Goal: Information Seeking & Learning: Find specific page/section

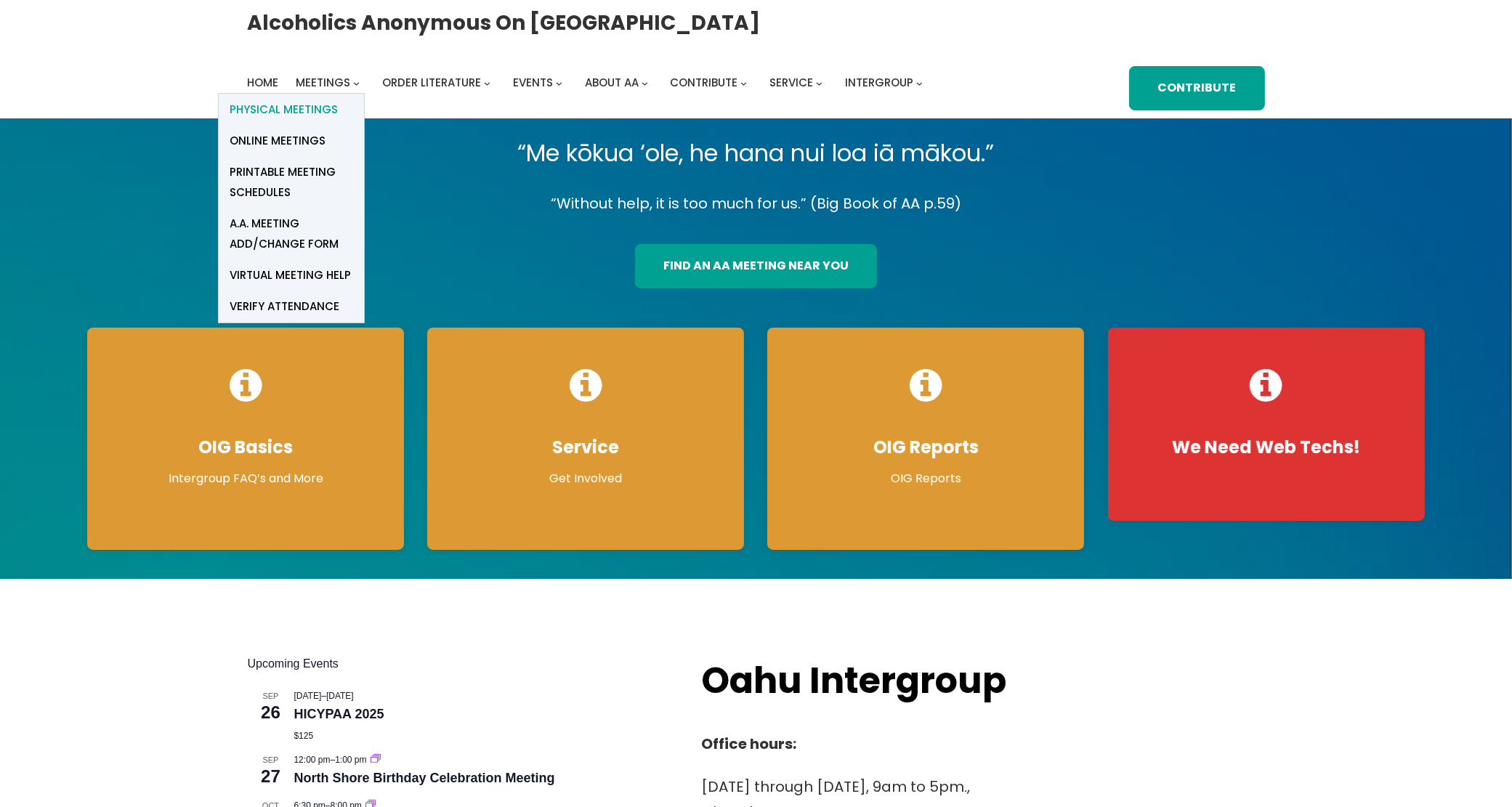
click at [323, 102] on span "Physical Meetings" at bounding box center [283, 110] width 108 height 20
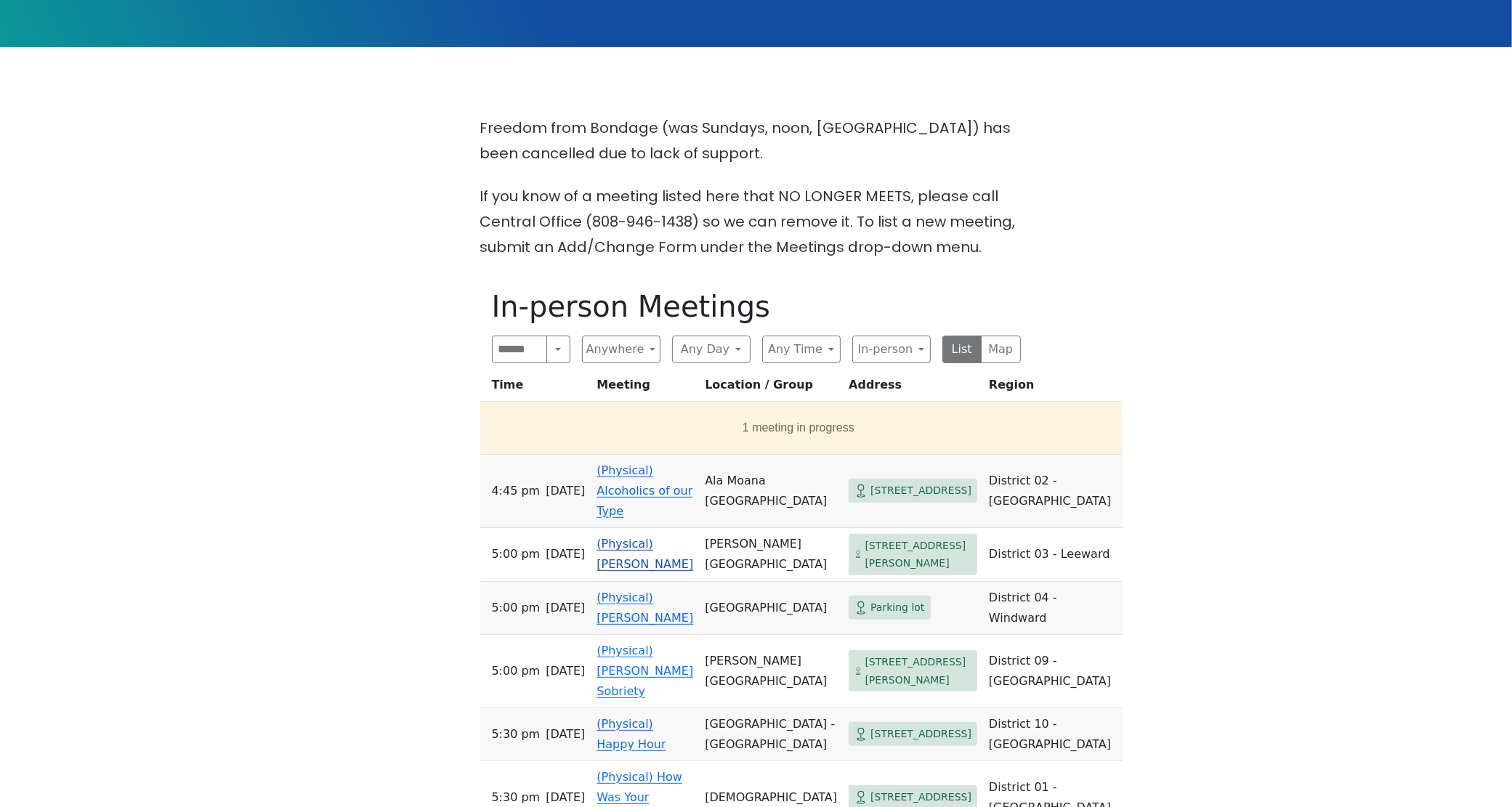
scroll to position [454, 0]
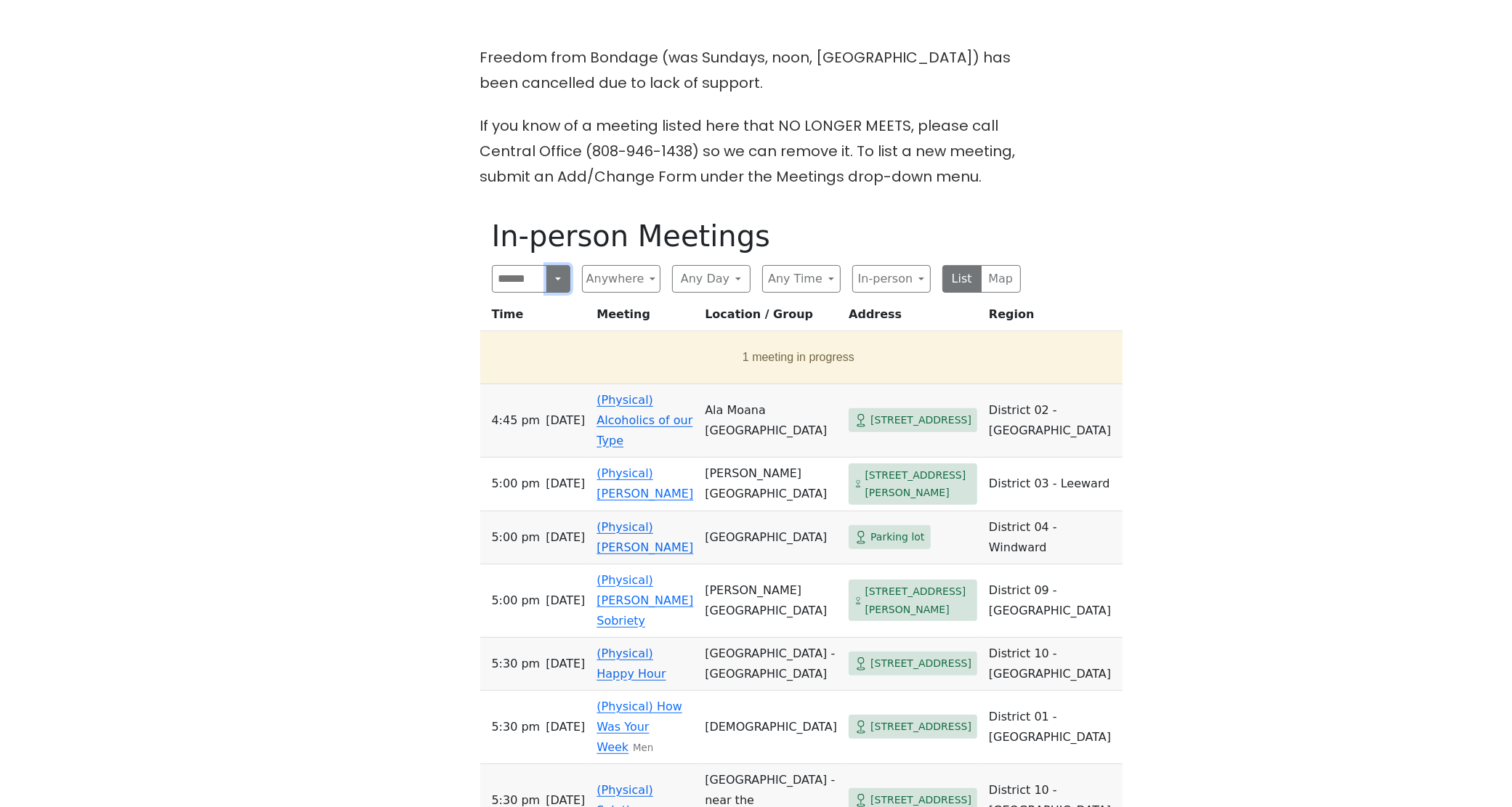
click at [557, 280] on button "Search" at bounding box center [557, 279] width 23 height 27
click at [917, 282] on button "In-person" at bounding box center [892, 279] width 78 height 27
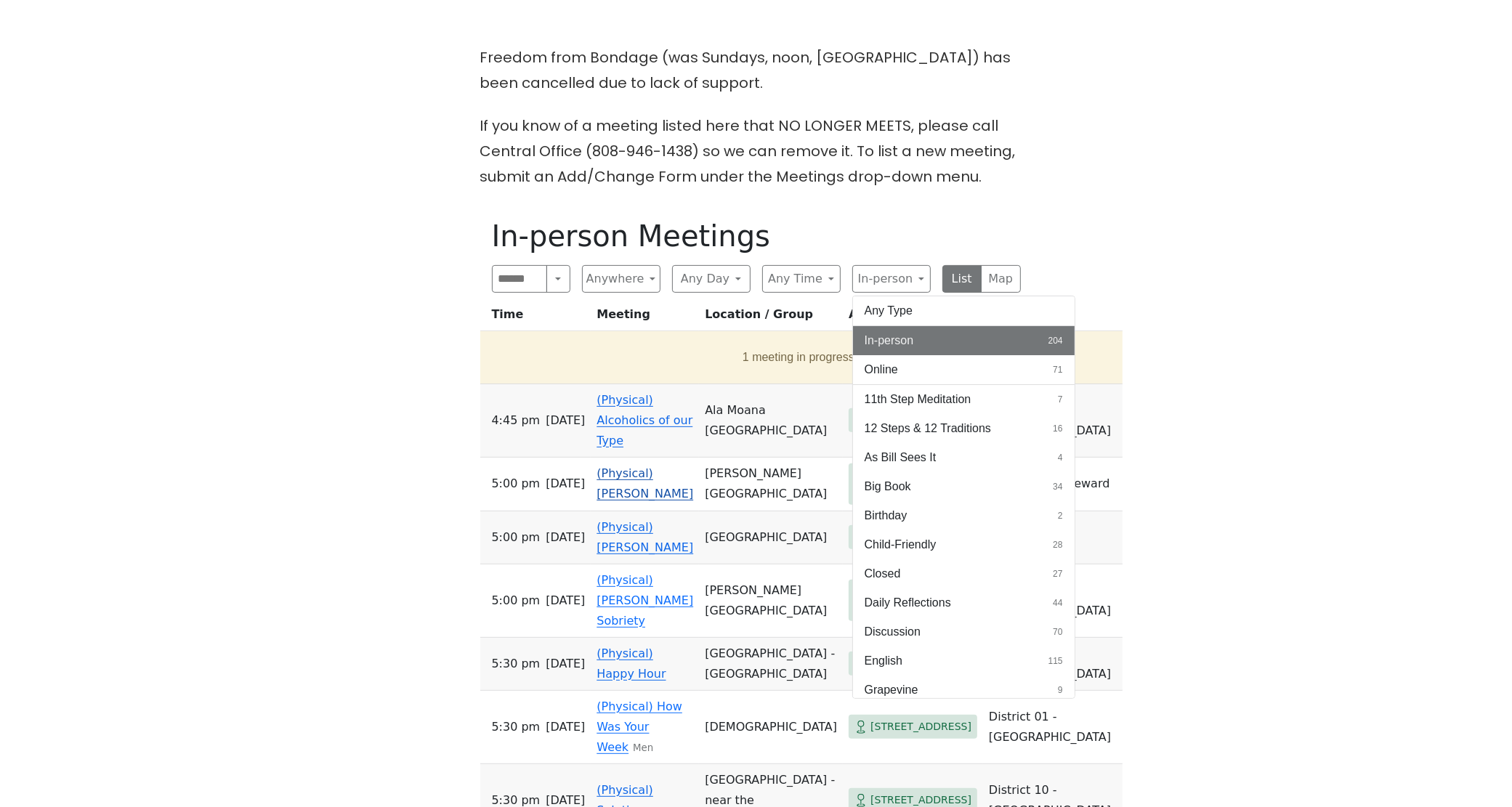
click at [948, 483] on button "Big Book 34" at bounding box center [964, 487] width 222 height 29
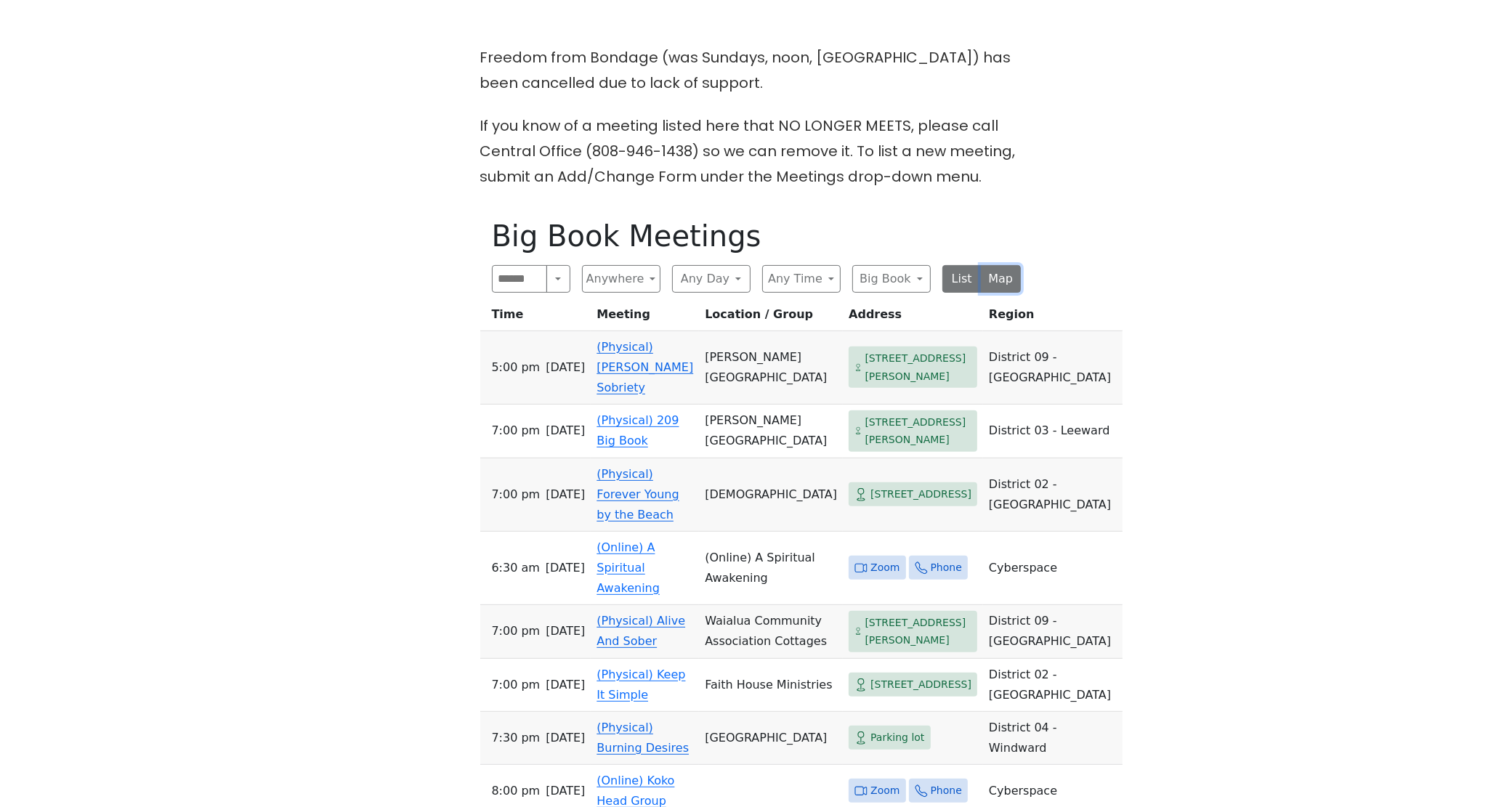
click at [1014, 274] on button "Map" at bounding box center [1001, 279] width 40 height 27
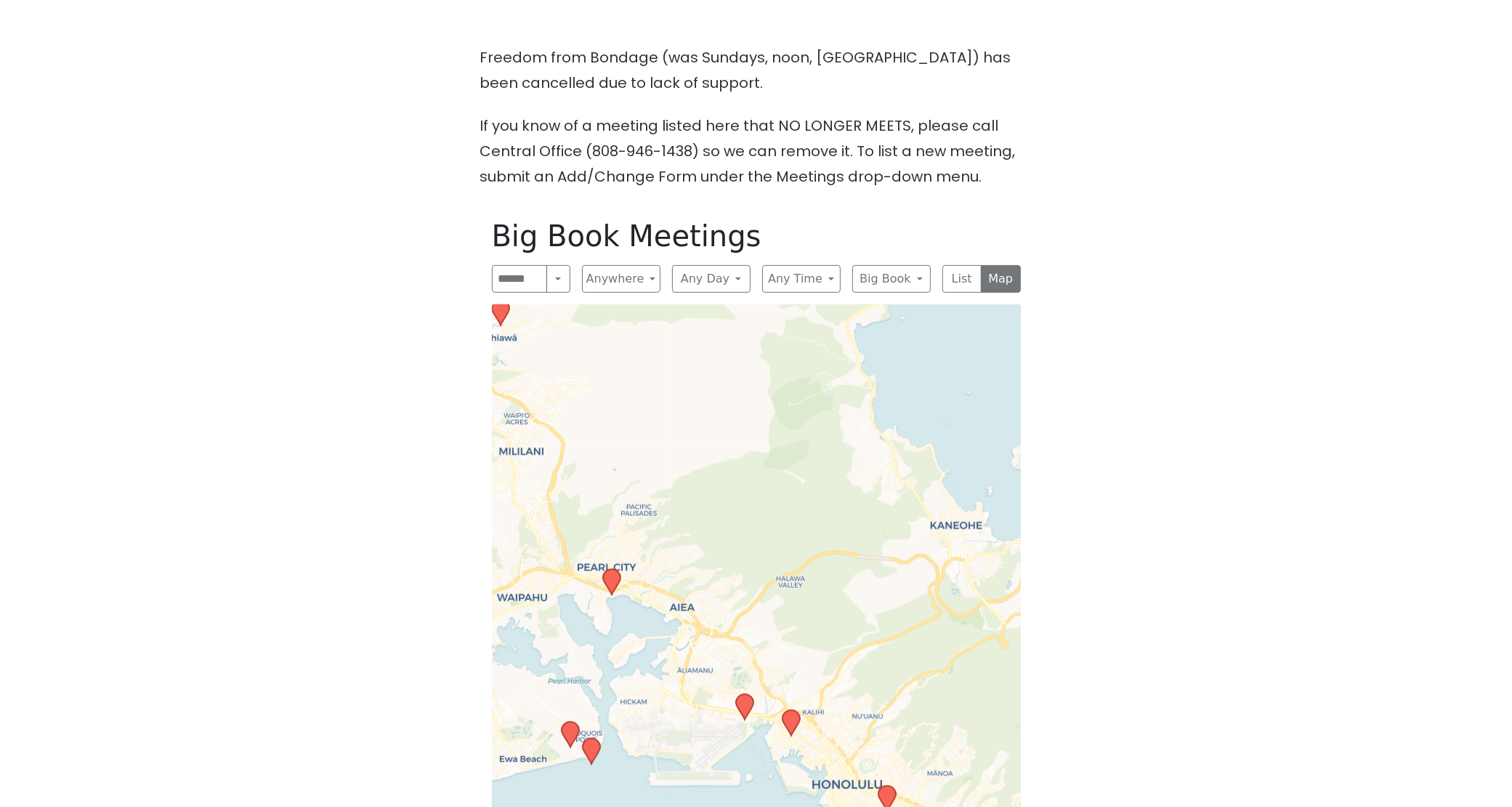
drag, startPoint x: 873, startPoint y: 672, endPoint x: 895, endPoint y: 327, distance: 345.7
click at [895, 327] on div "Leaflet | © OpenStreetMap contributors © CARTO" at bounding box center [756, 653] width 529 height 698
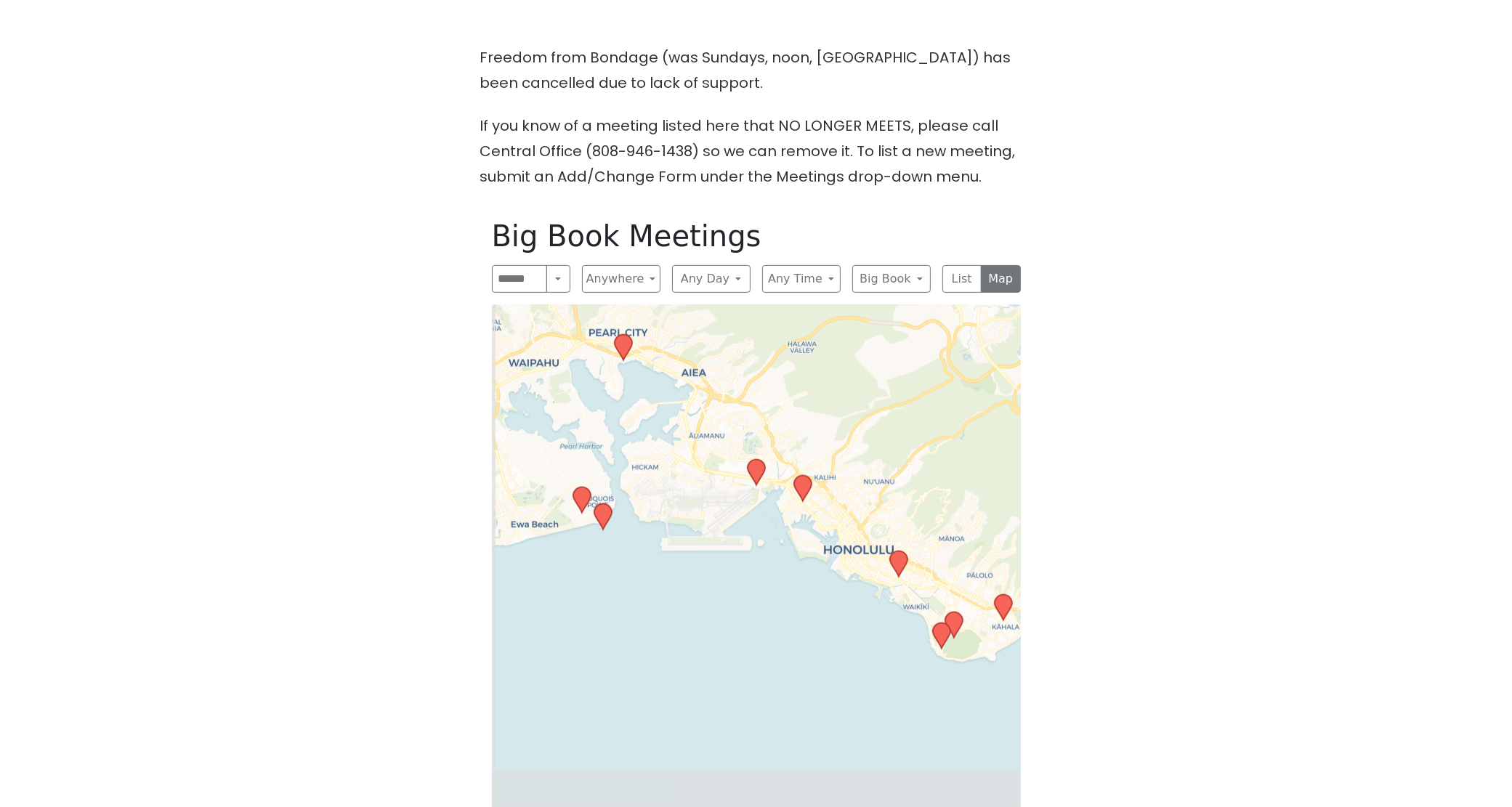
drag, startPoint x: 785, startPoint y: 674, endPoint x: 796, endPoint y: 441, distance: 233.3
click at [796, 441] on div "Leaflet | © OpenStreetMap contributors © CARTO" at bounding box center [756, 653] width 529 height 698
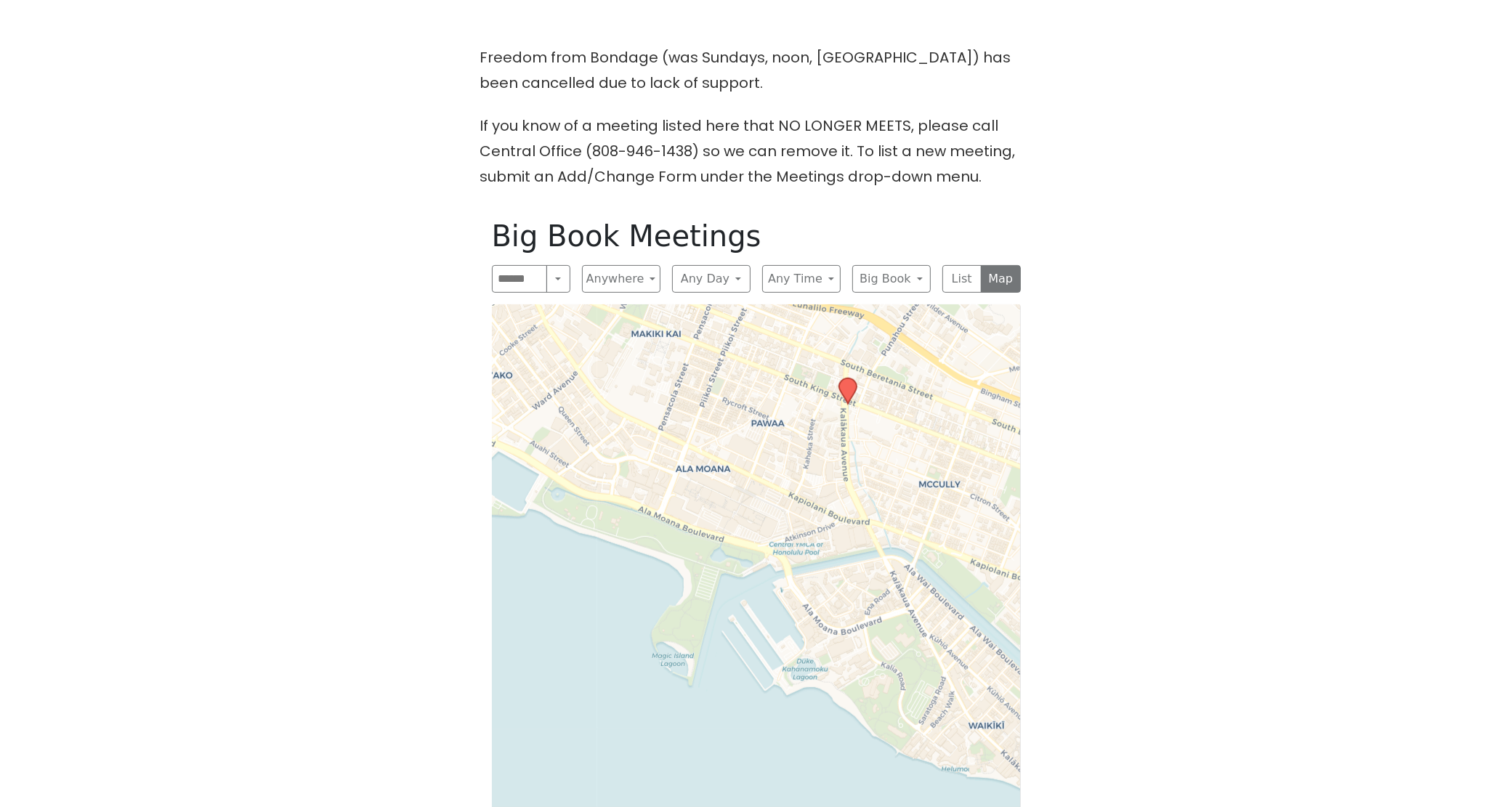
drag, startPoint x: 876, startPoint y: 481, endPoint x: 815, endPoint y: 699, distance: 226.4
click at [815, 699] on div "Leaflet | © OpenStreetMap contributors © CARTO" at bounding box center [756, 653] width 529 height 698
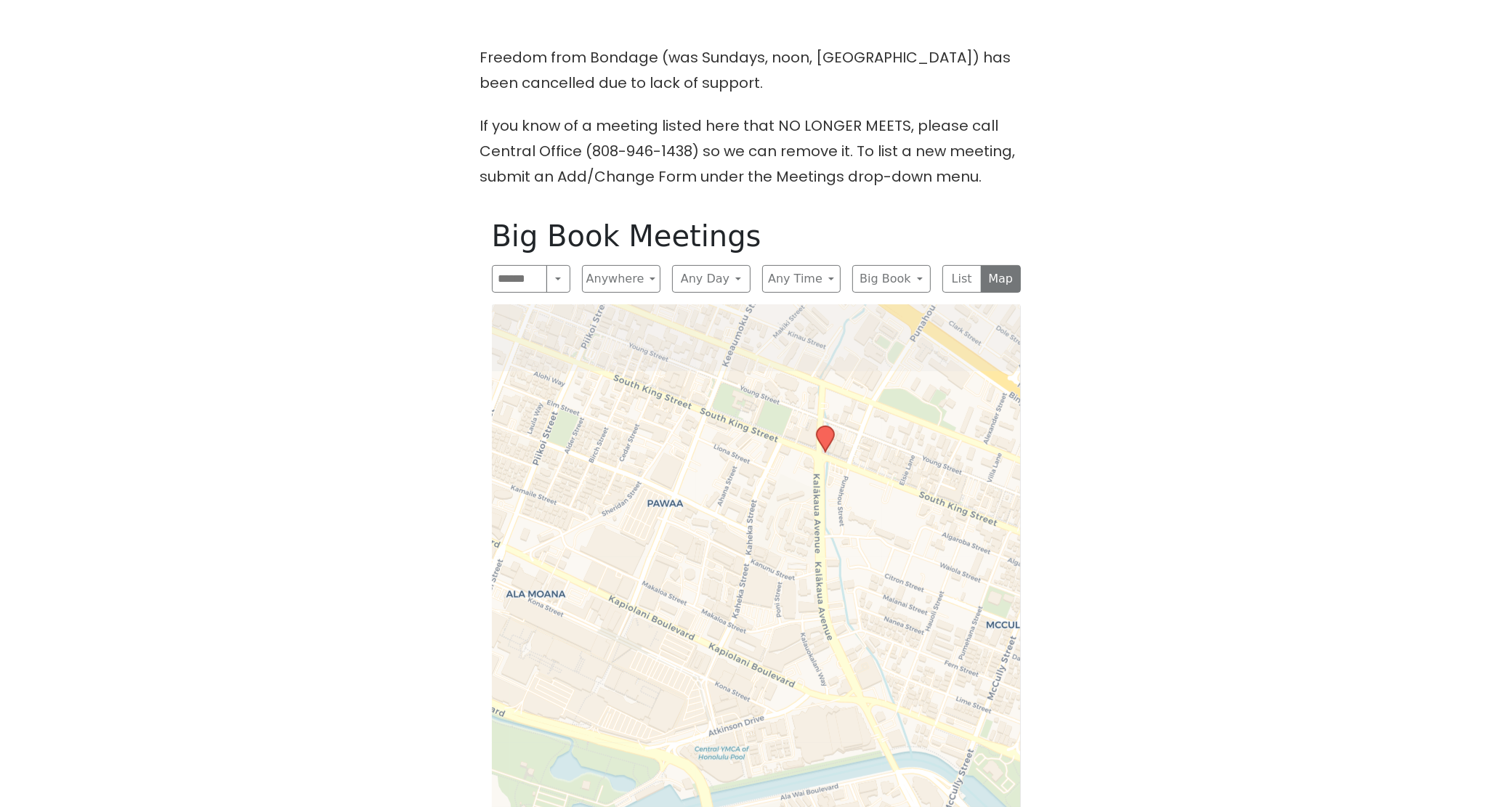
drag, startPoint x: 928, startPoint y: 418, endPoint x: 869, endPoint y: 751, distance: 338.2
click at [869, 751] on div "Leaflet | © OpenStreetMap contributors © CARTO" at bounding box center [756, 653] width 529 height 698
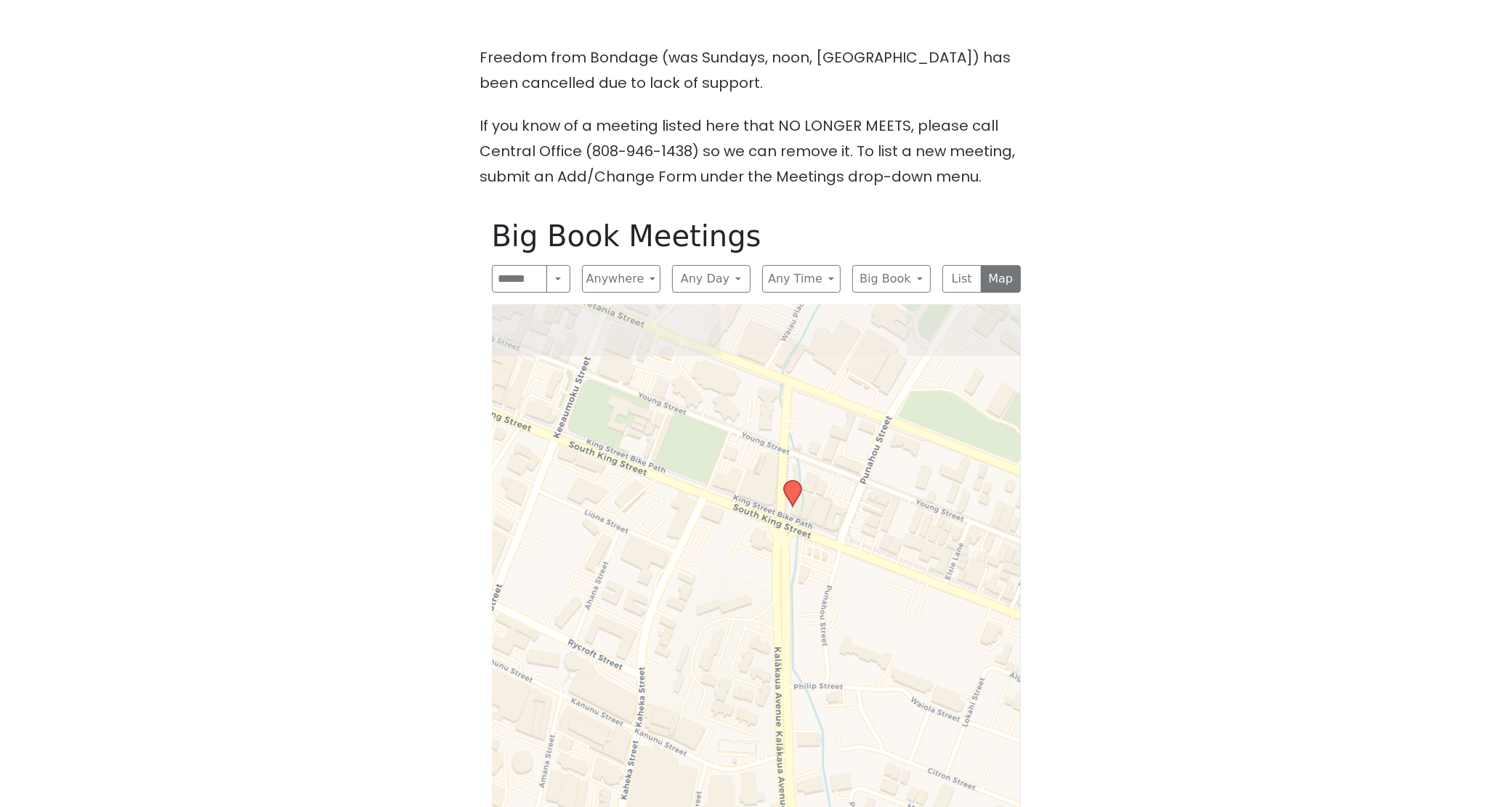
drag, startPoint x: 837, startPoint y: 418, endPoint x: 822, endPoint y: 629, distance: 211.5
click at [822, 629] on div "Leaflet | © OpenStreetMap contributors © CARTO" at bounding box center [756, 653] width 529 height 698
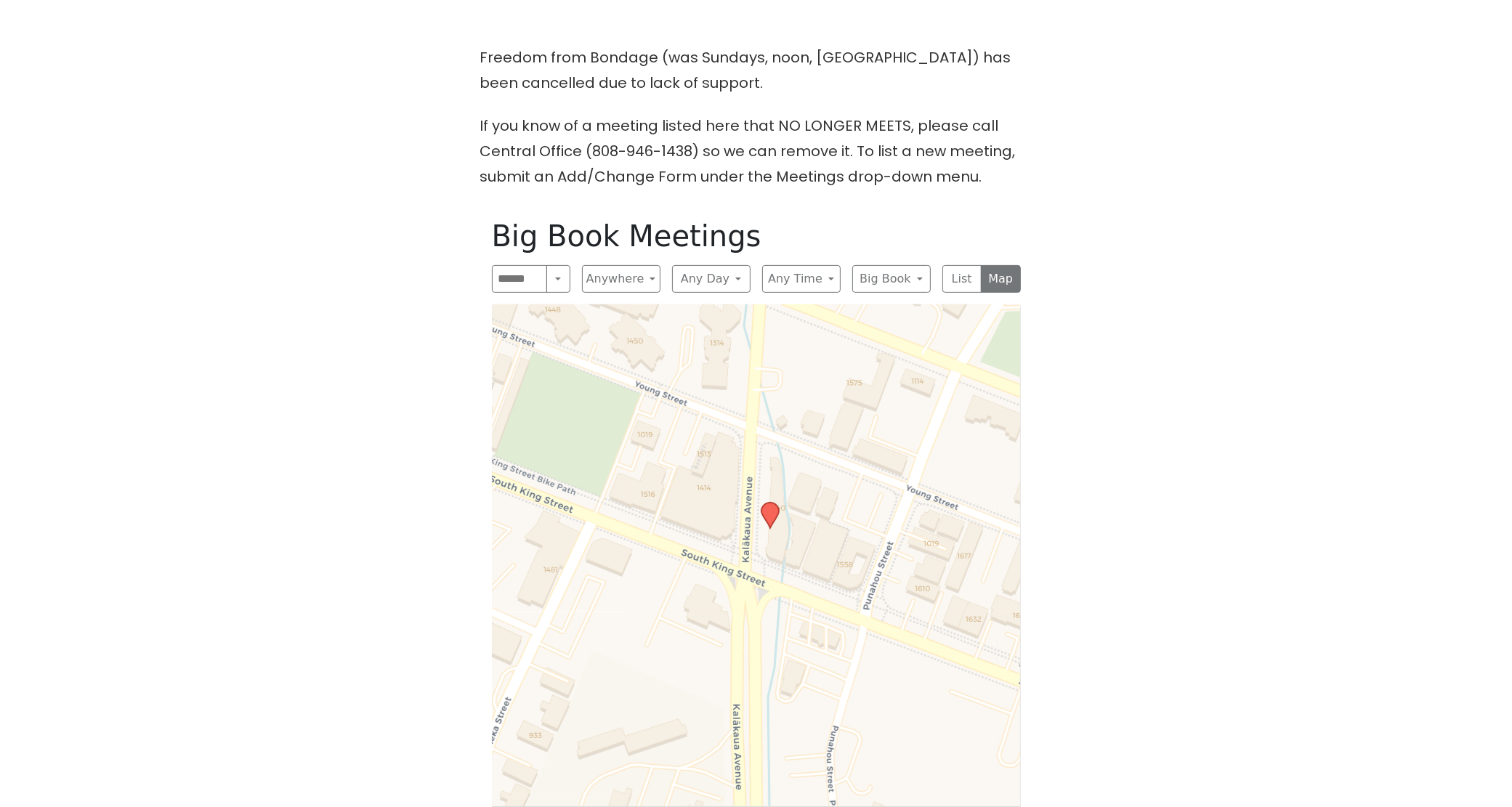
drag, startPoint x: 816, startPoint y: 536, endPoint x: 816, endPoint y: 655, distance: 119.0
click at [816, 655] on div "Leaflet | © OpenStreetMap contributors © CARTO" at bounding box center [756, 653] width 529 height 698
click at [768, 517] on icon at bounding box center [770, 516] width 17 height 26
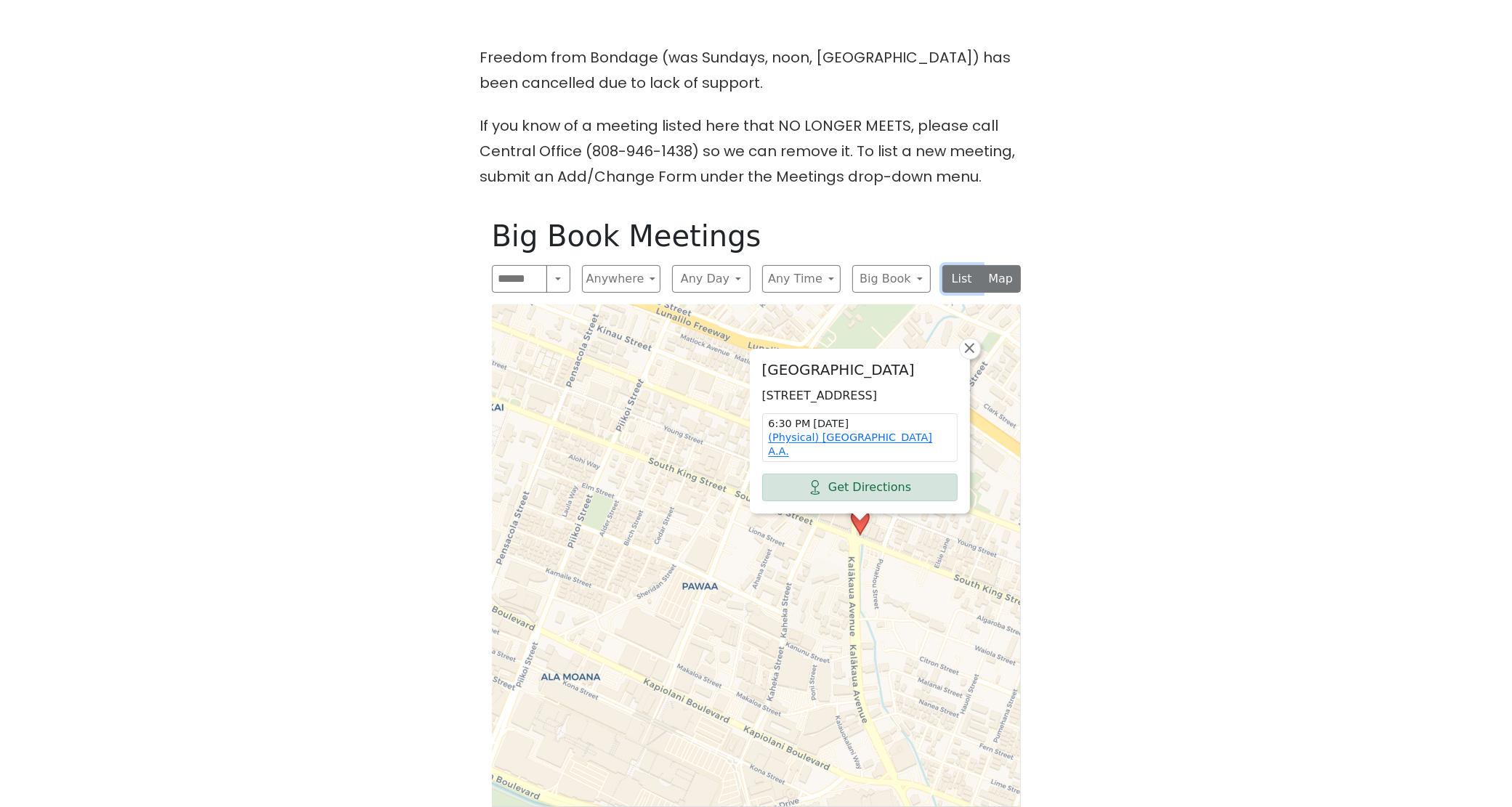
click at [958, 280] on button "List" at bounding box center [962, 279] width 40 height 27
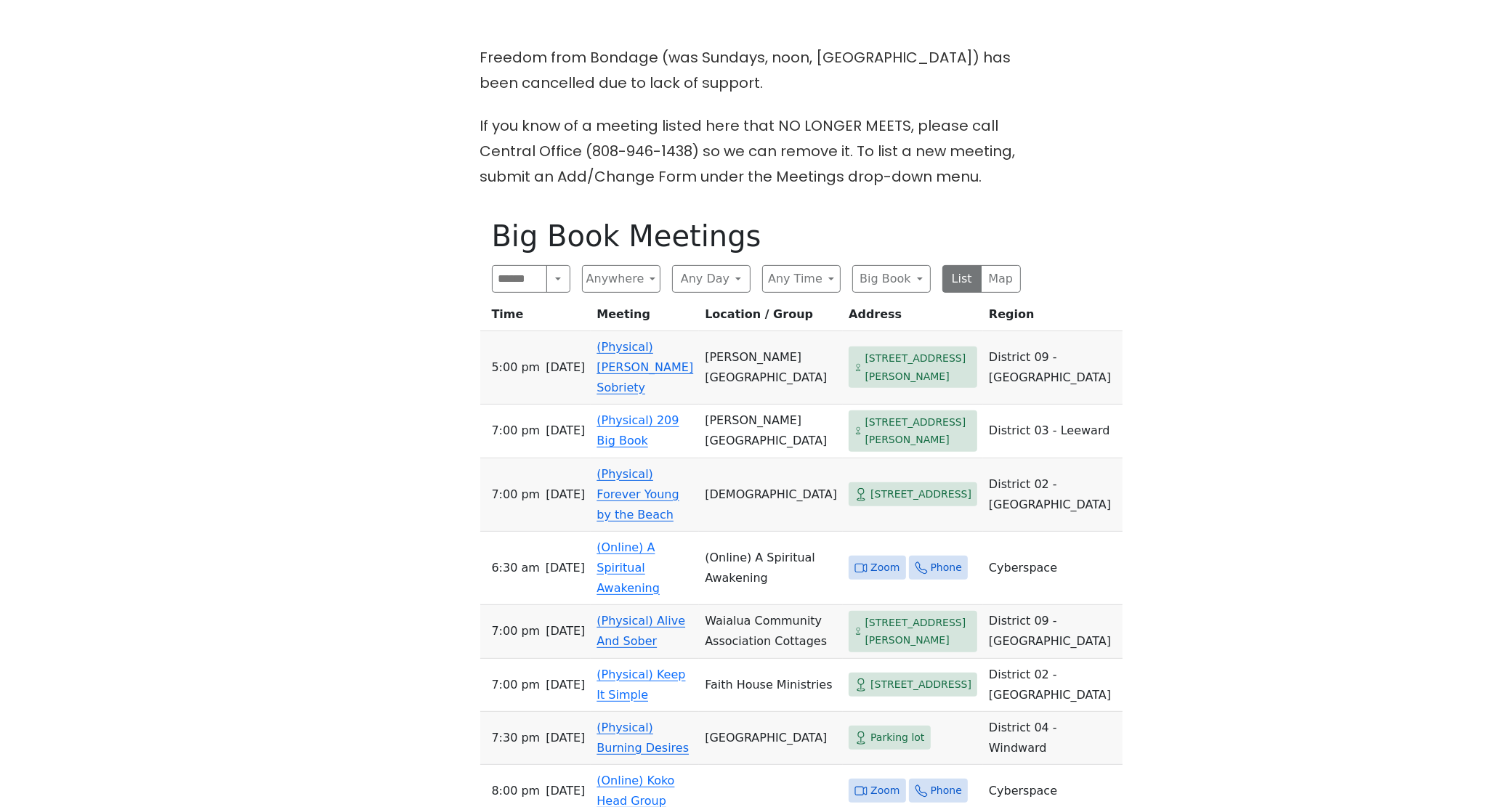
click at [662, 475] on link "(Physical) Forever Young by the Beach" at bounding box center [638, 494] width 82 height 55
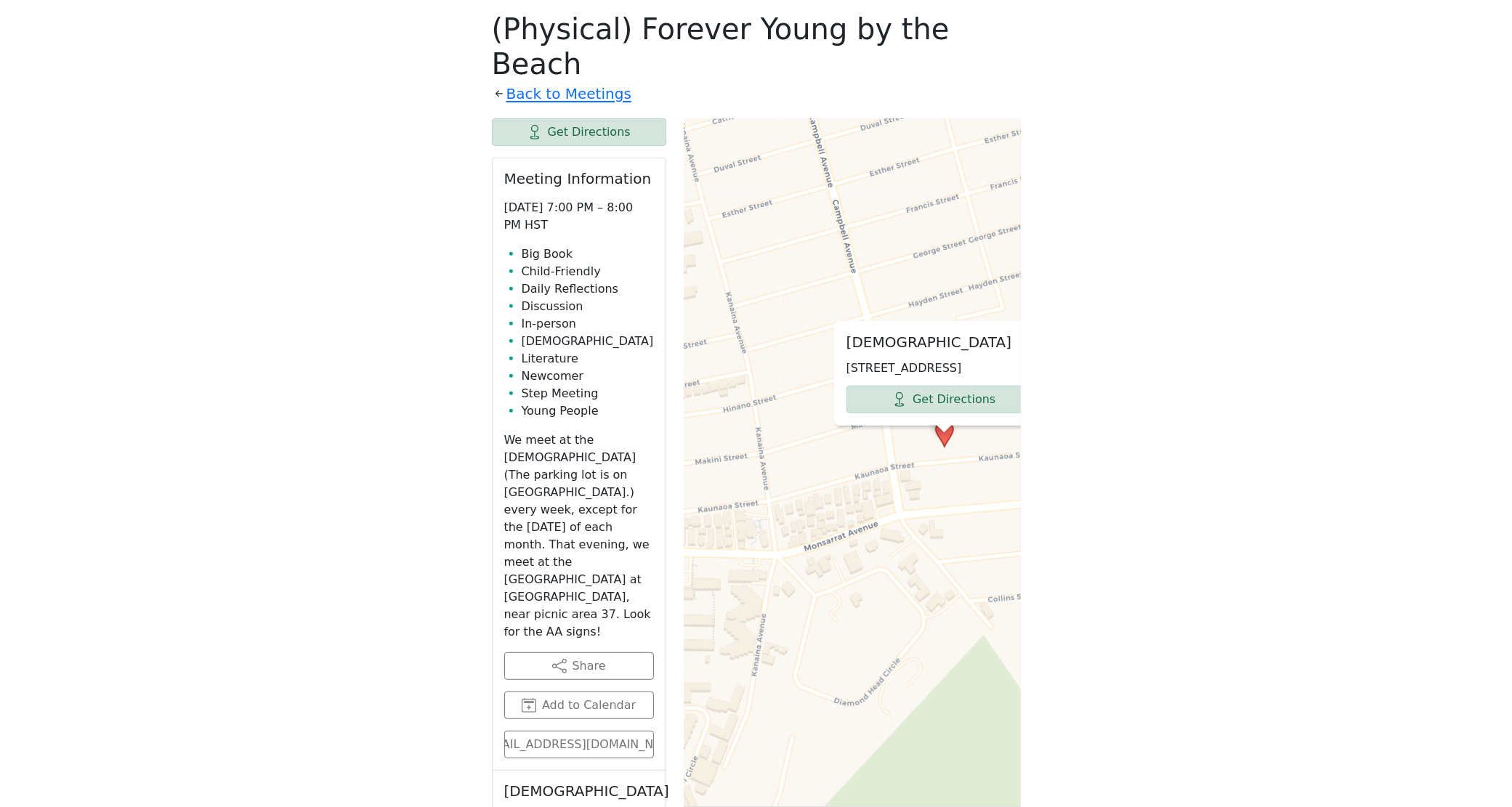
scroll to position [454, 0]
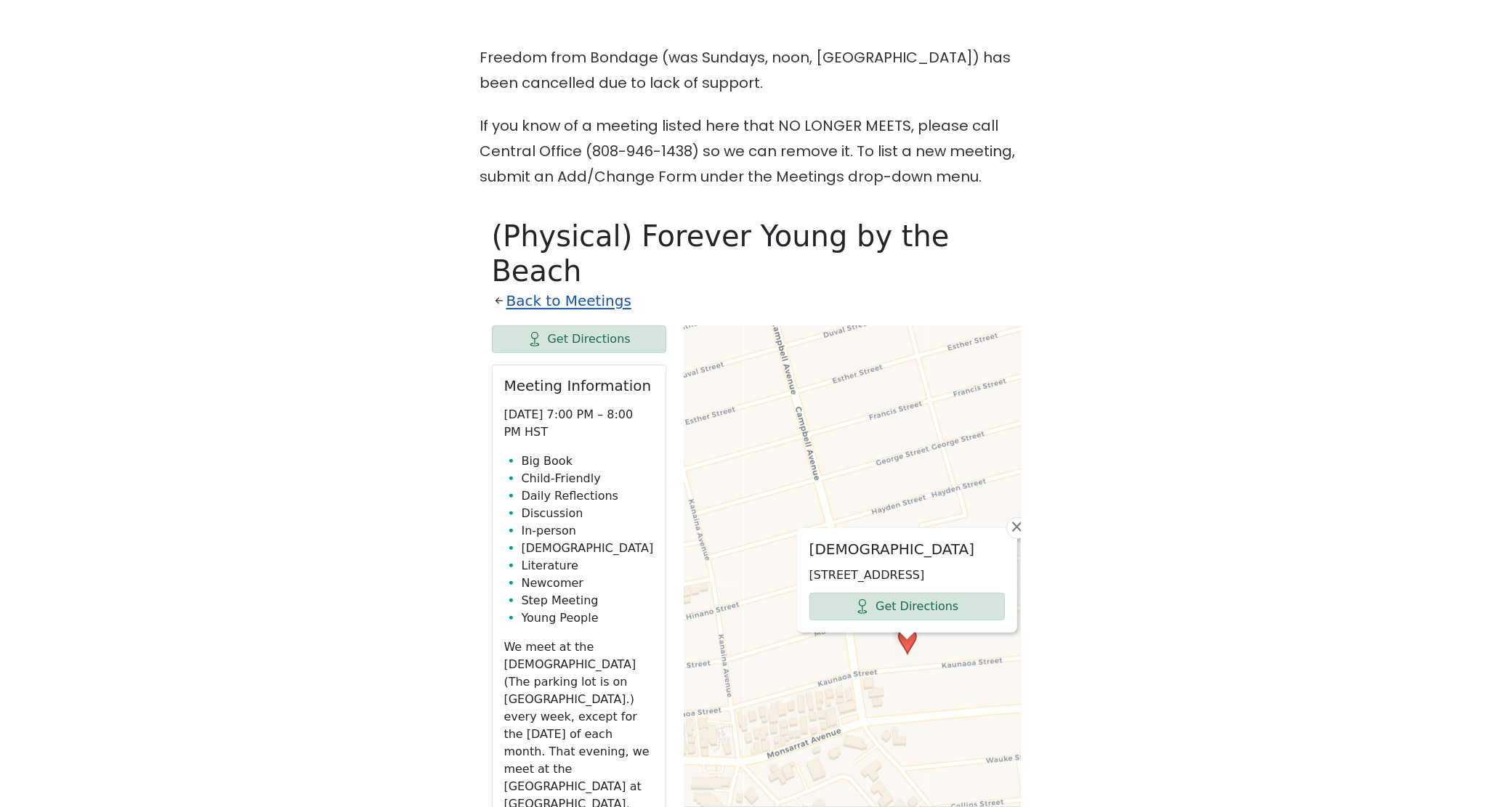
click at [565, 288] on link "Back to Meetings" at bounding box center [568, 301] width 125 height 26
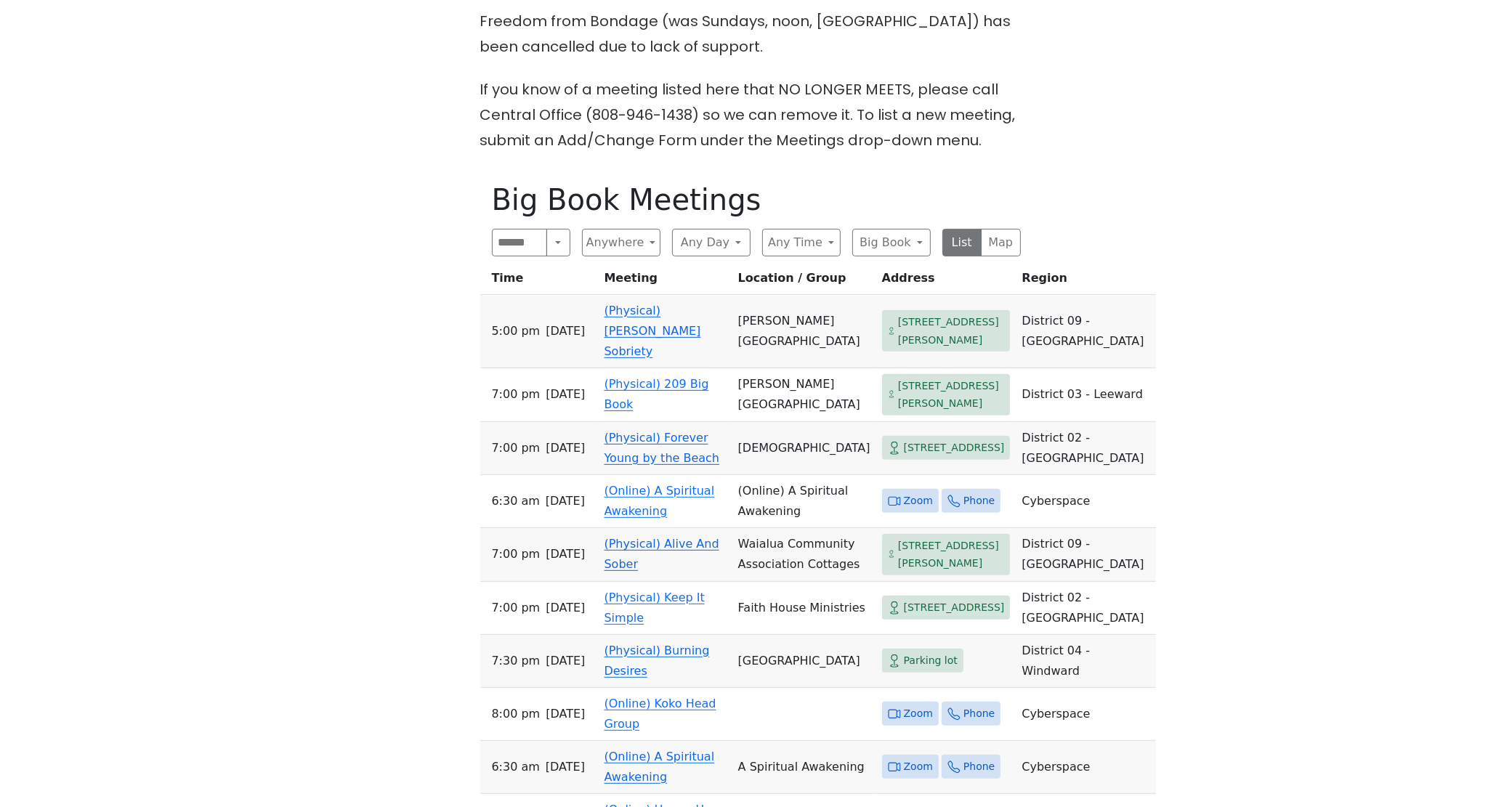
scroll to position [201, 0]
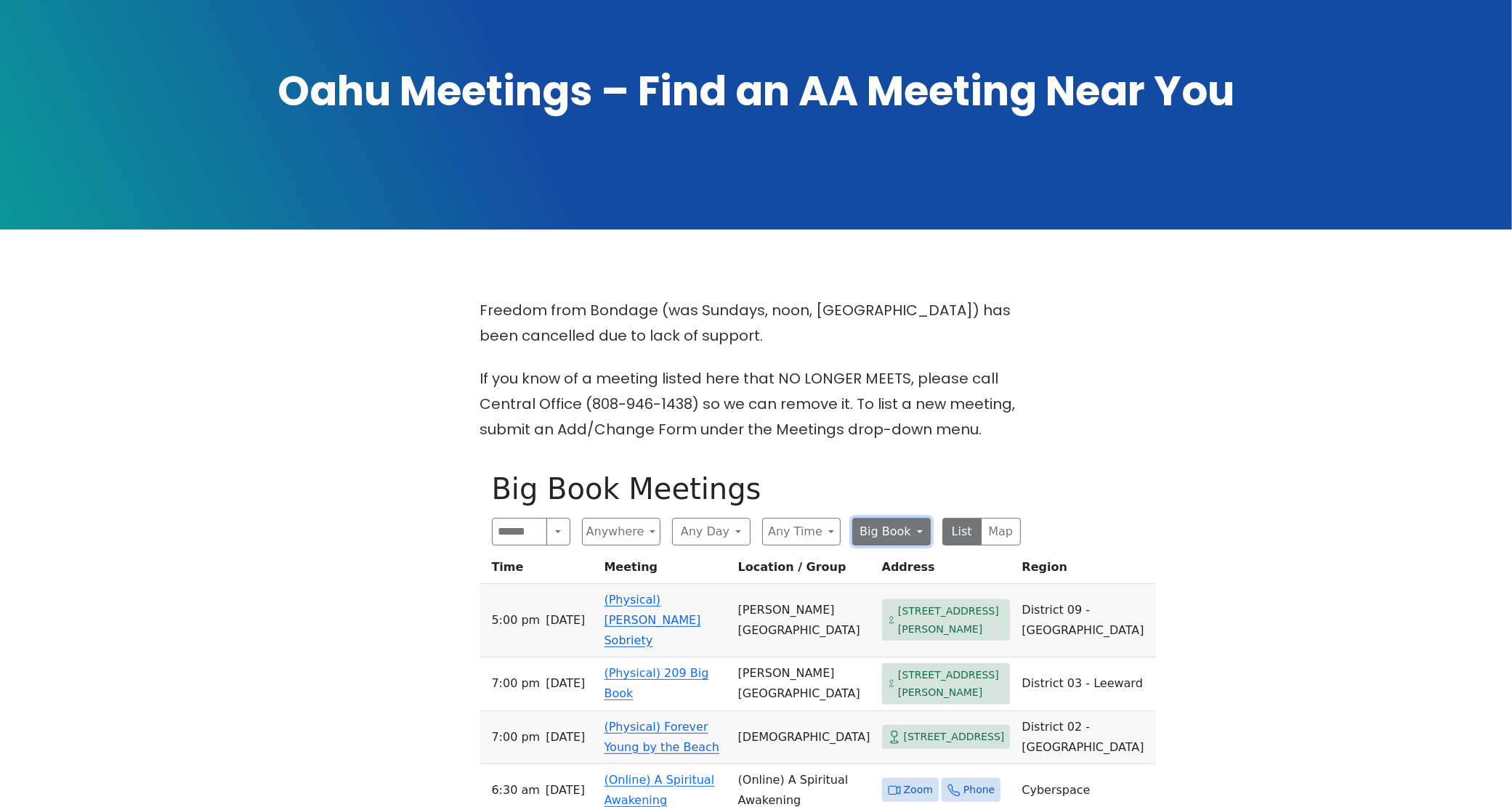
click at [915, 532] on button "Big Book" at bounding box center [892, 532] width 78 height 27
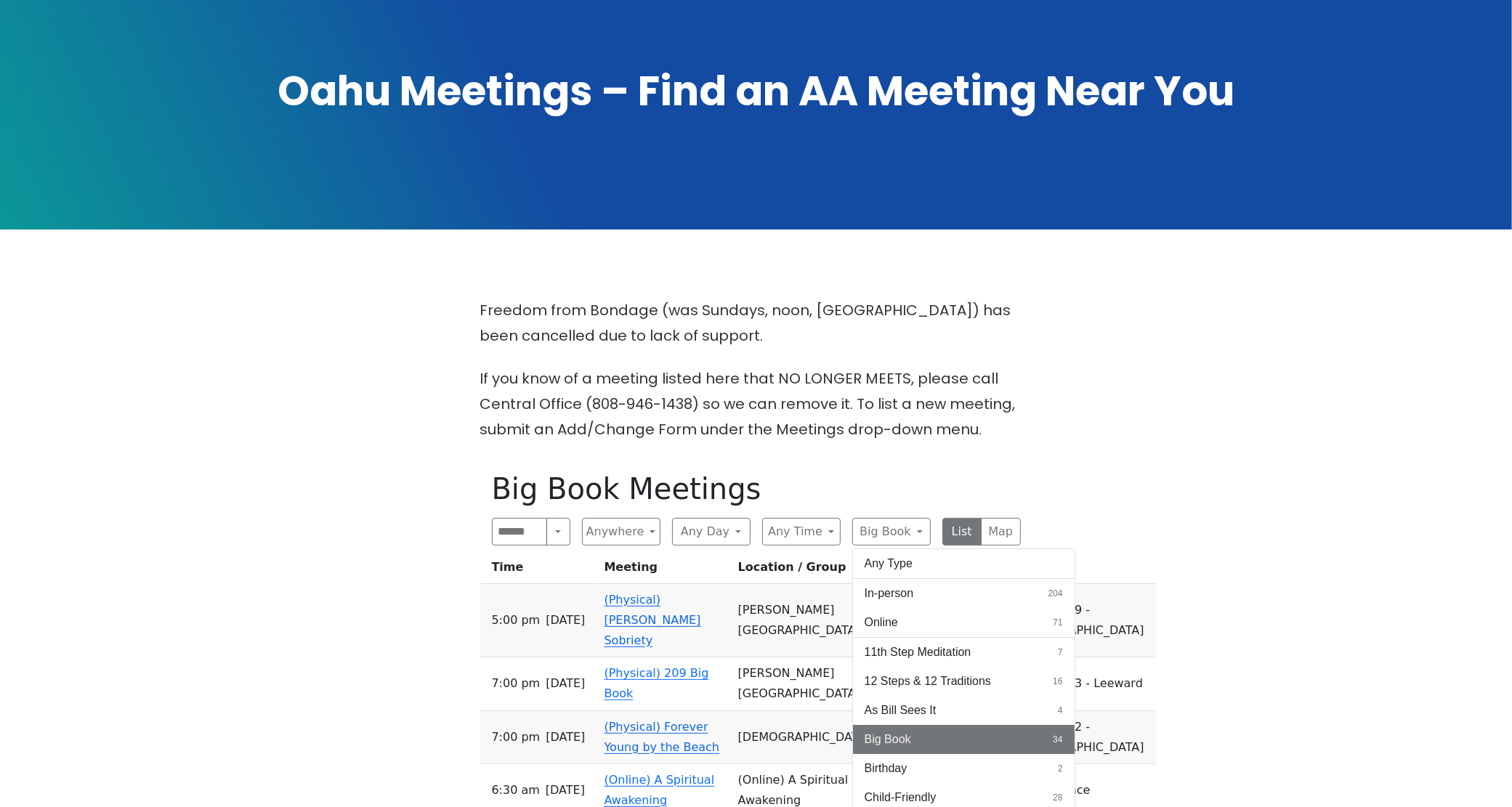
click at [1065, 743] on button "Big Book 34" at bounding box center [964, 740] width 222 height 29
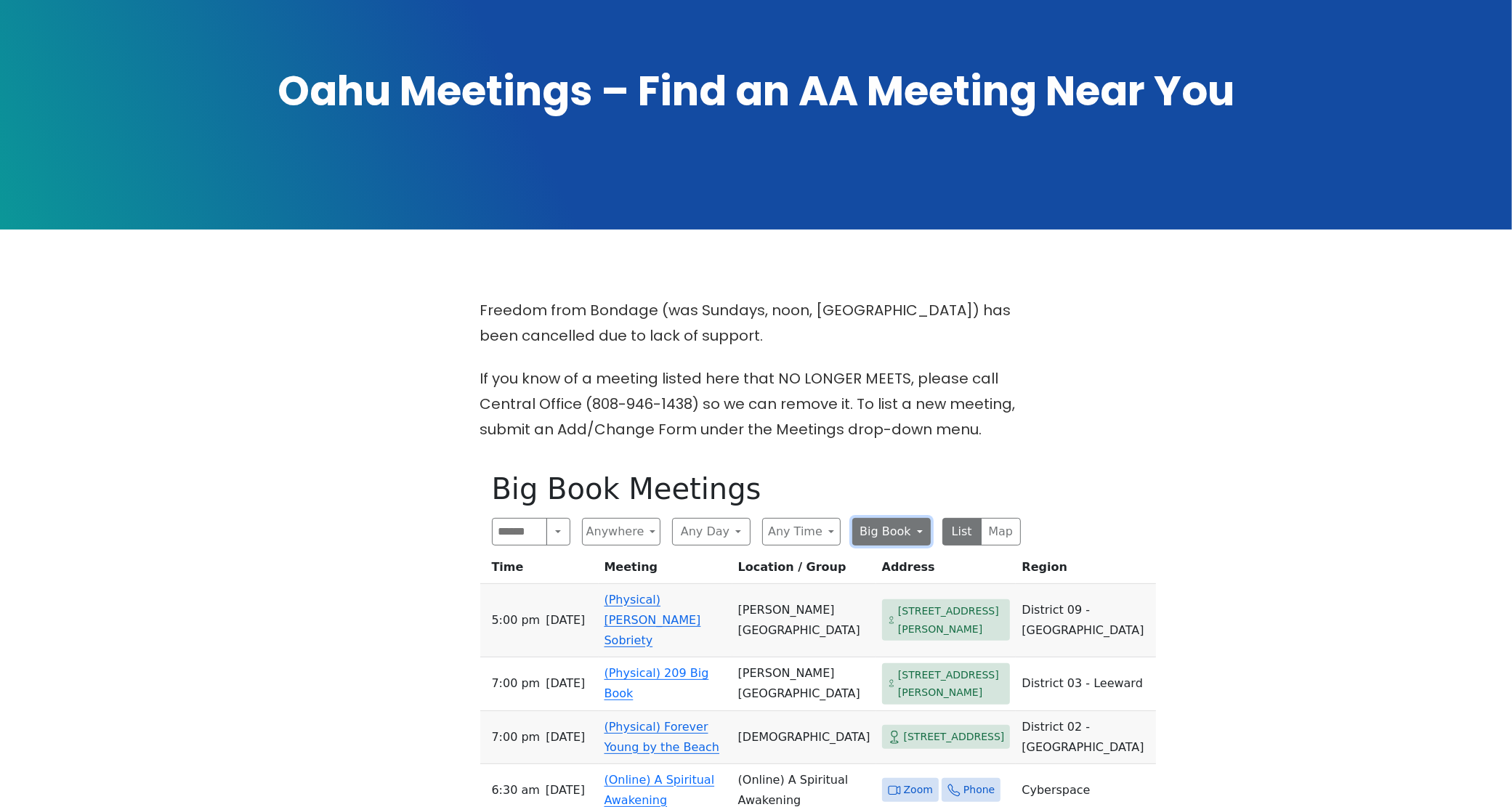
click at [925, 542] on button "Big Book" at bounding box center [892, 532] width 78 height 27
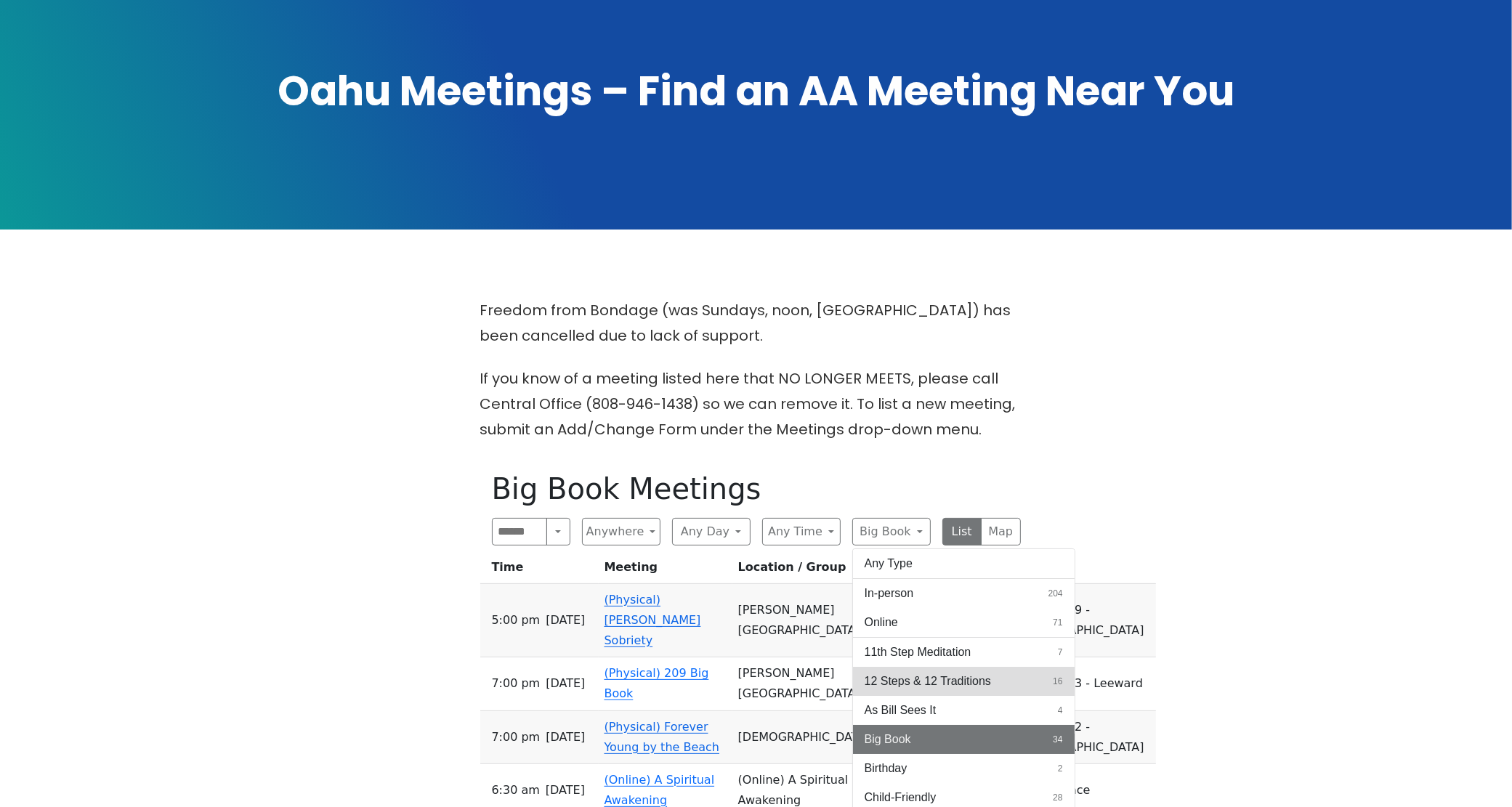
click at [953, 677] on span "12 Steps & 12 Traditions" at bounding box center [927, 681] width 126 height 17
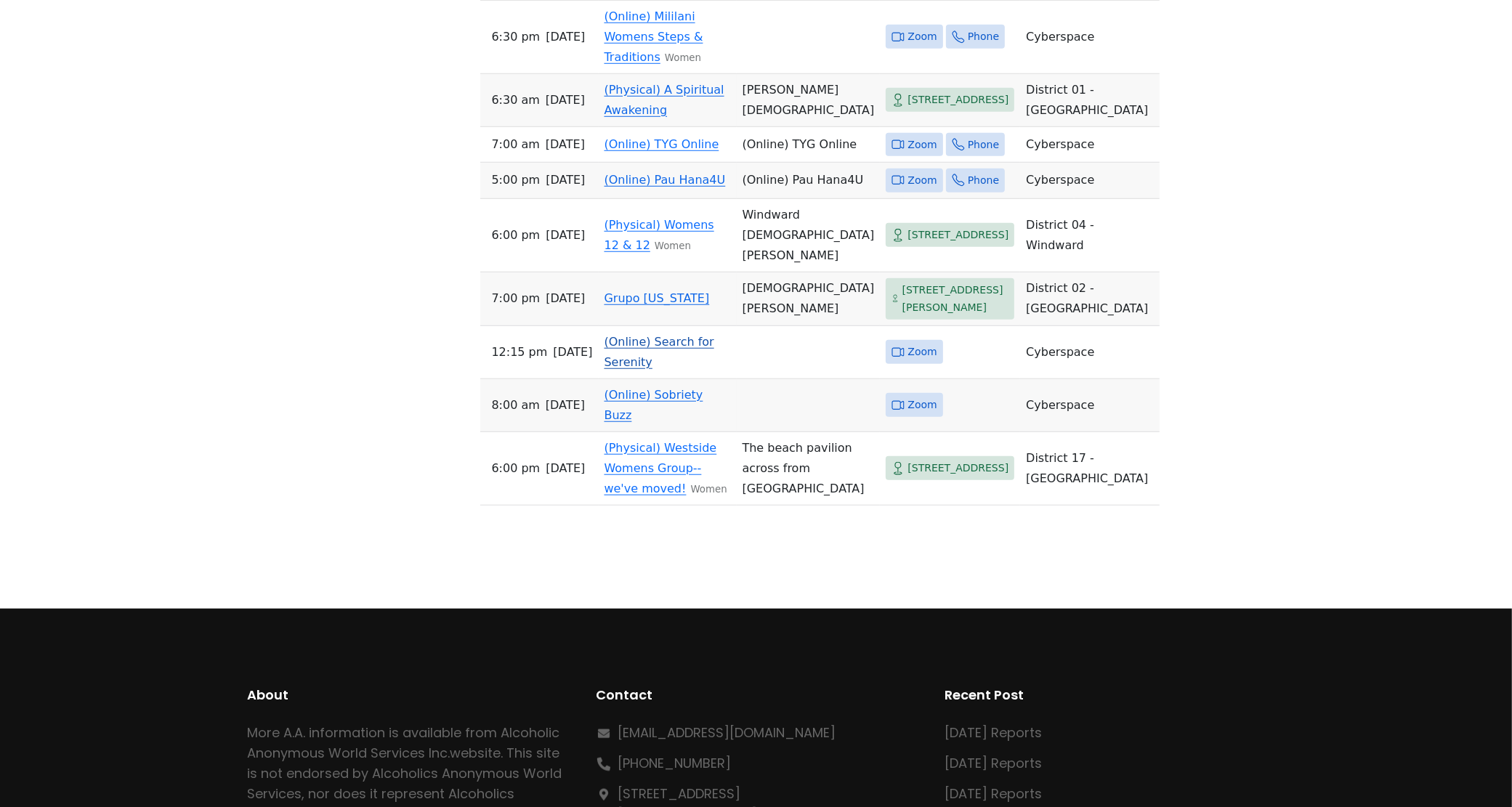
scroll to position [1291, 0]
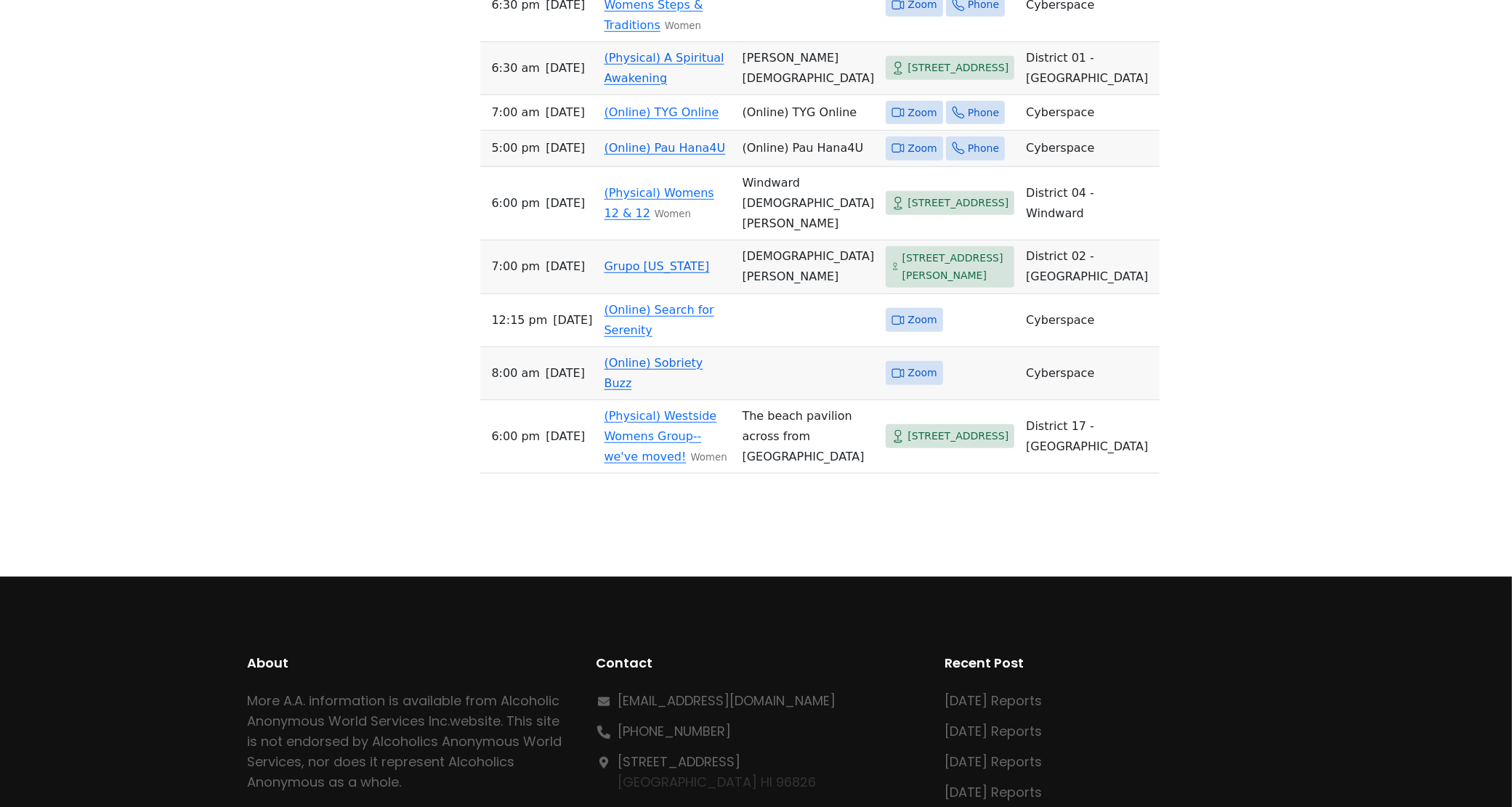
click at [667, 274] on link "Grupo Hawaii" at bounding box center [657, 266] width 106 height 14
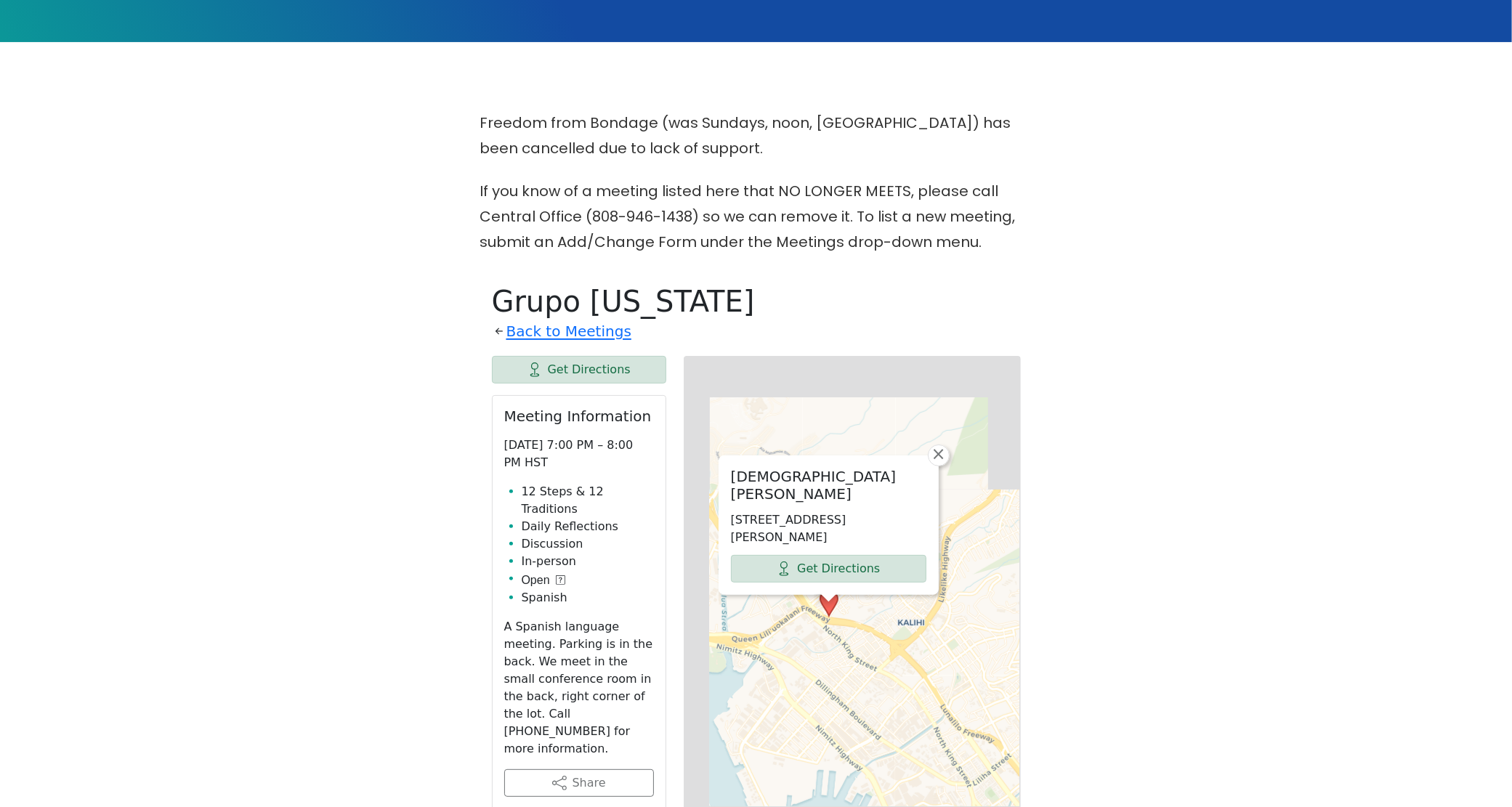
scroll to position [480, 0]
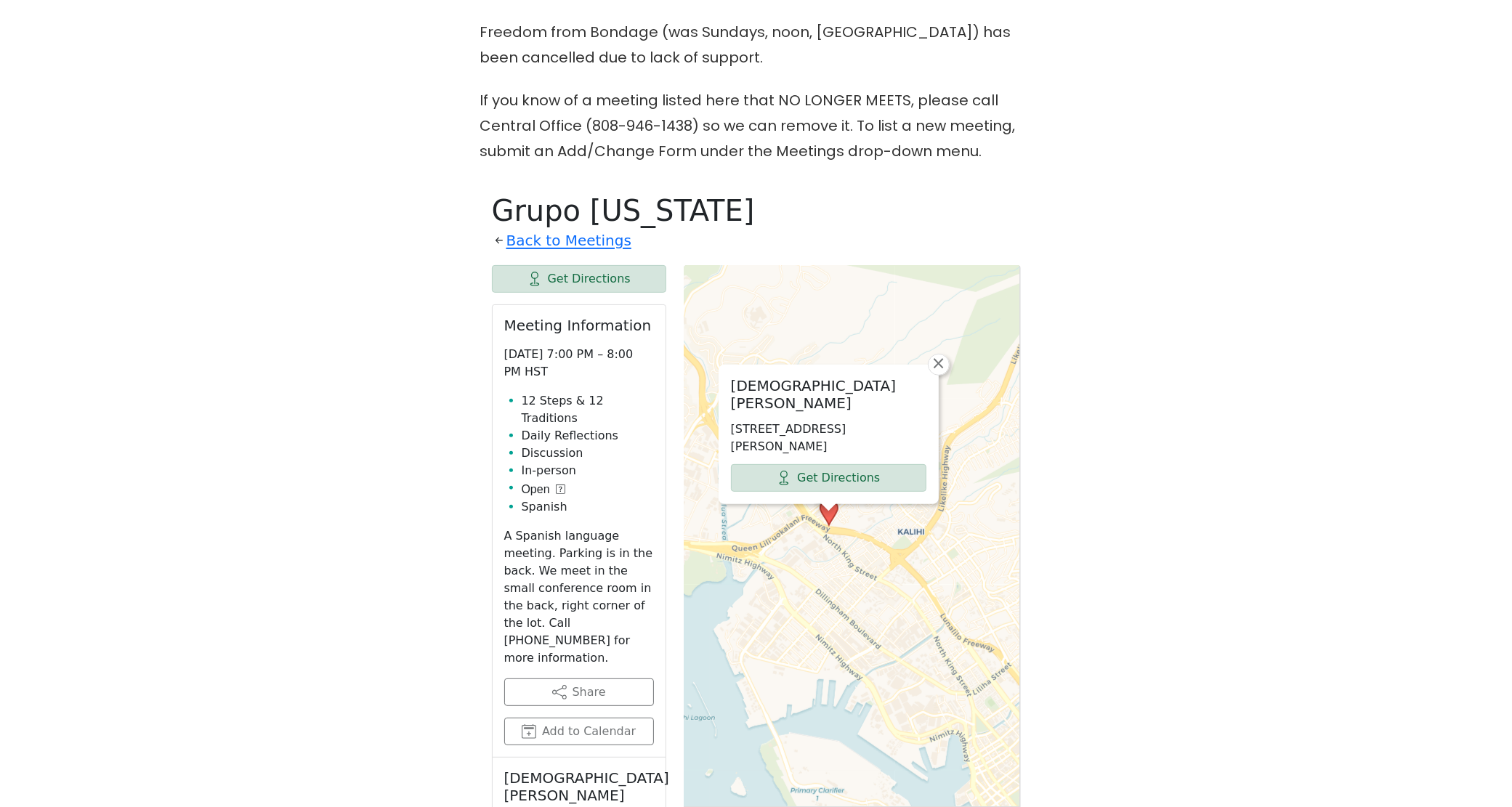
click at [849, 556] on div "St. John the Baptist Church 2324 Omilo Ln, Honolulu, HI 96819, USA Get Directio…" at bounding box center [852, 628] width 338 height 726
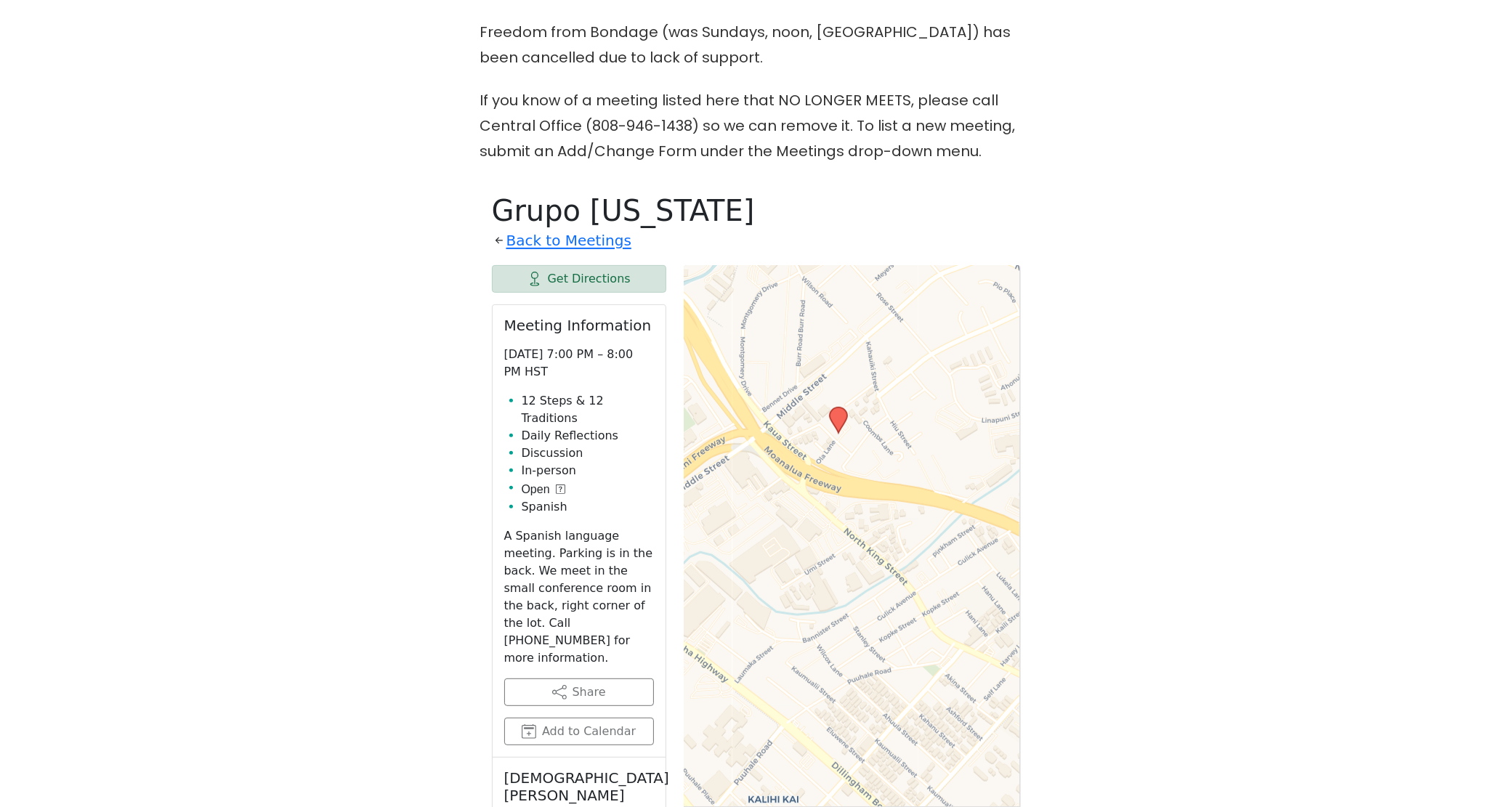
drag, startPoint x: 808, startPoint y: 513, endPoint x: 878, endPoint y: 546, distance: 77.4
click at [878, 546] on div "Leaflet | © OpenStreetMap contributors © CARTO" at bounding box center [852, 628] width 338 height 726
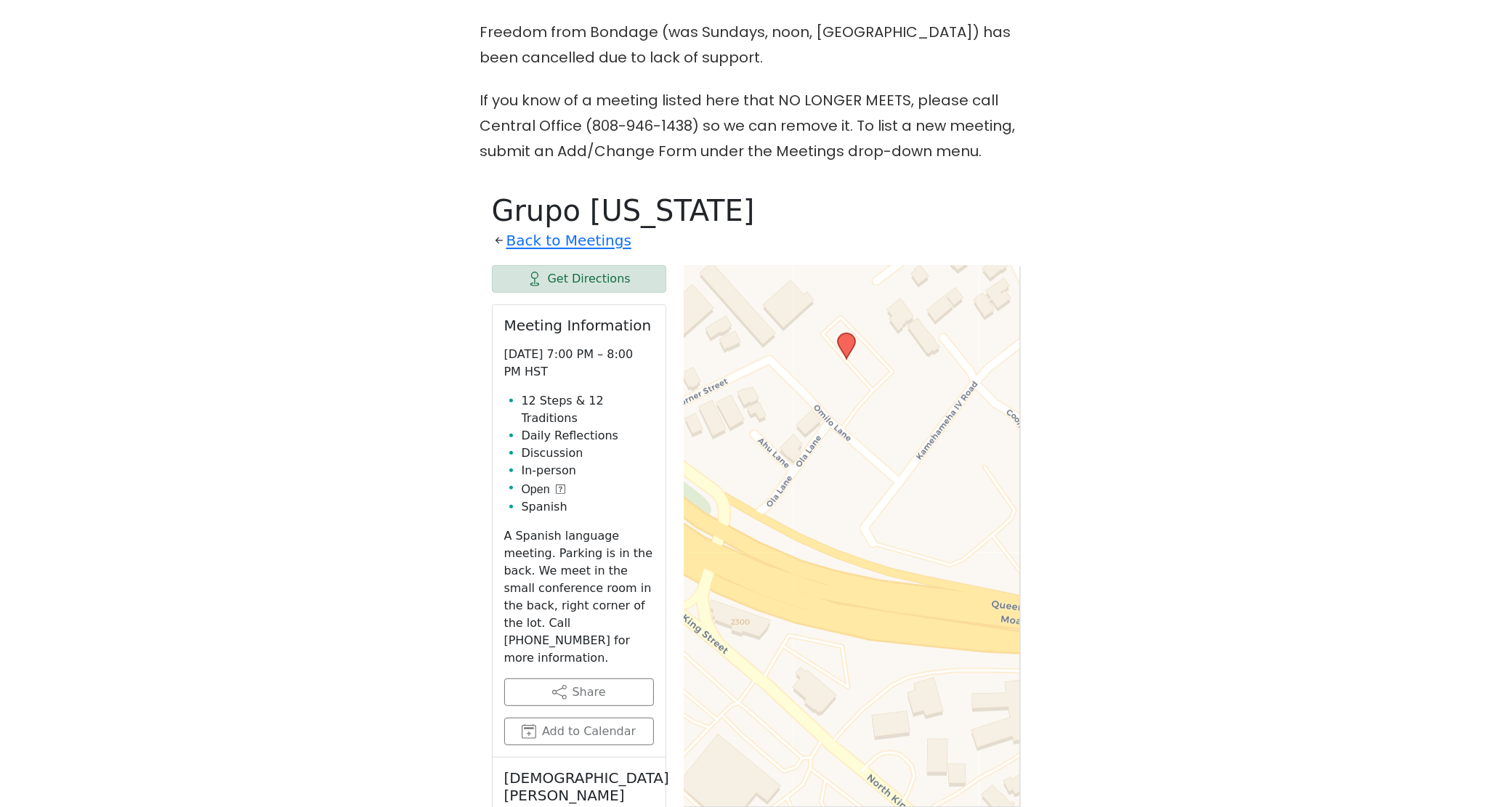
drag, startPoint x: 801, startPoint y: 424, endPoint x: 924, endPoint y: 722, distance: 322.4
click at [924, 722] on div "Leaflet | © OpenStreetMap contributors © CARTO" at bounding box center [852, 628] width 338 height 726
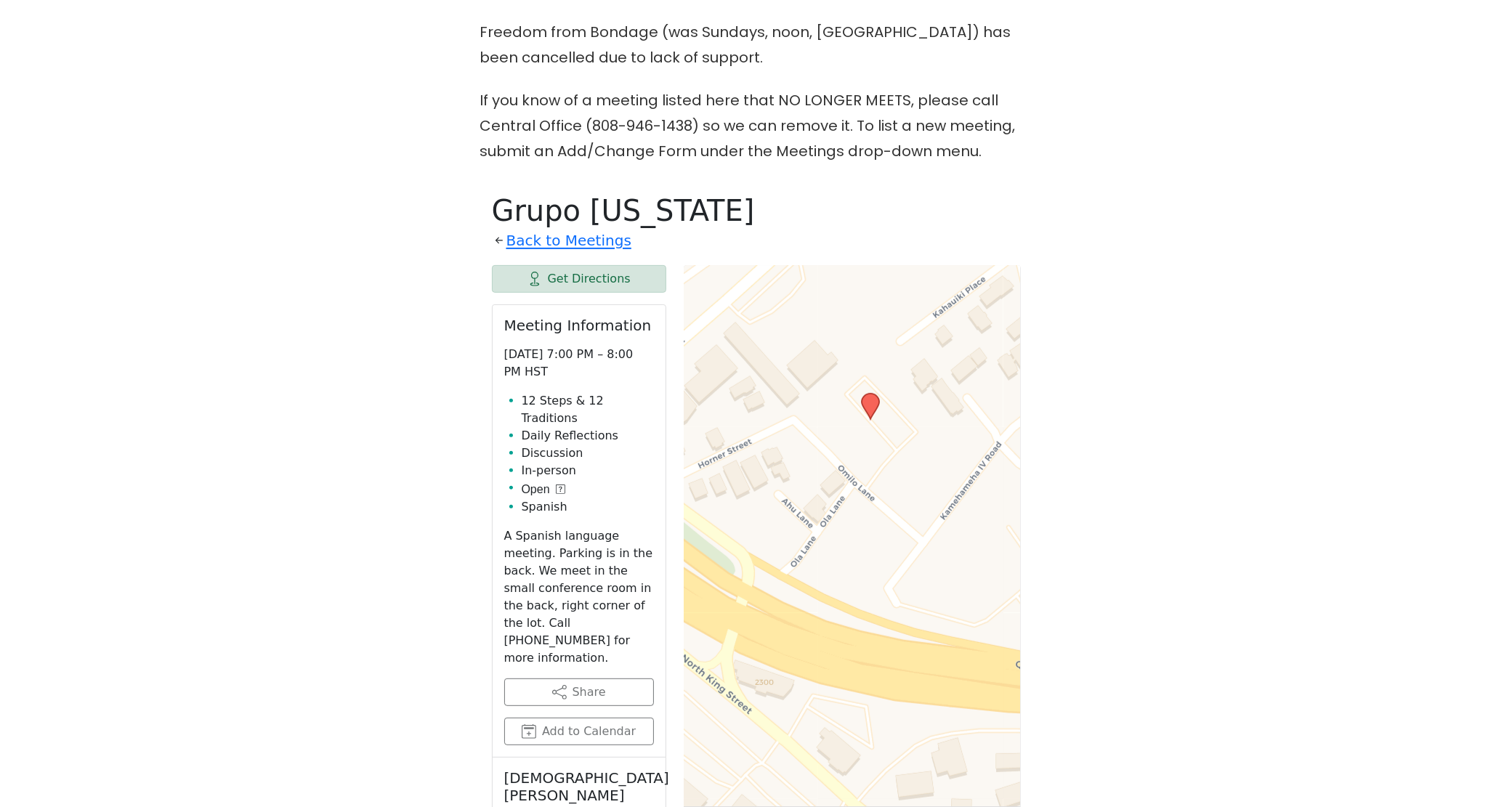
drag, startPoint x: 835, startPoint y: 483, endPoint x: 859, endPoint y: 544, distance: 65.6
click at [859, 544] on div "Leaflet | © OpenStreetMap contributors © CARTO" at bounding box center [852, 628] width 338 height 726
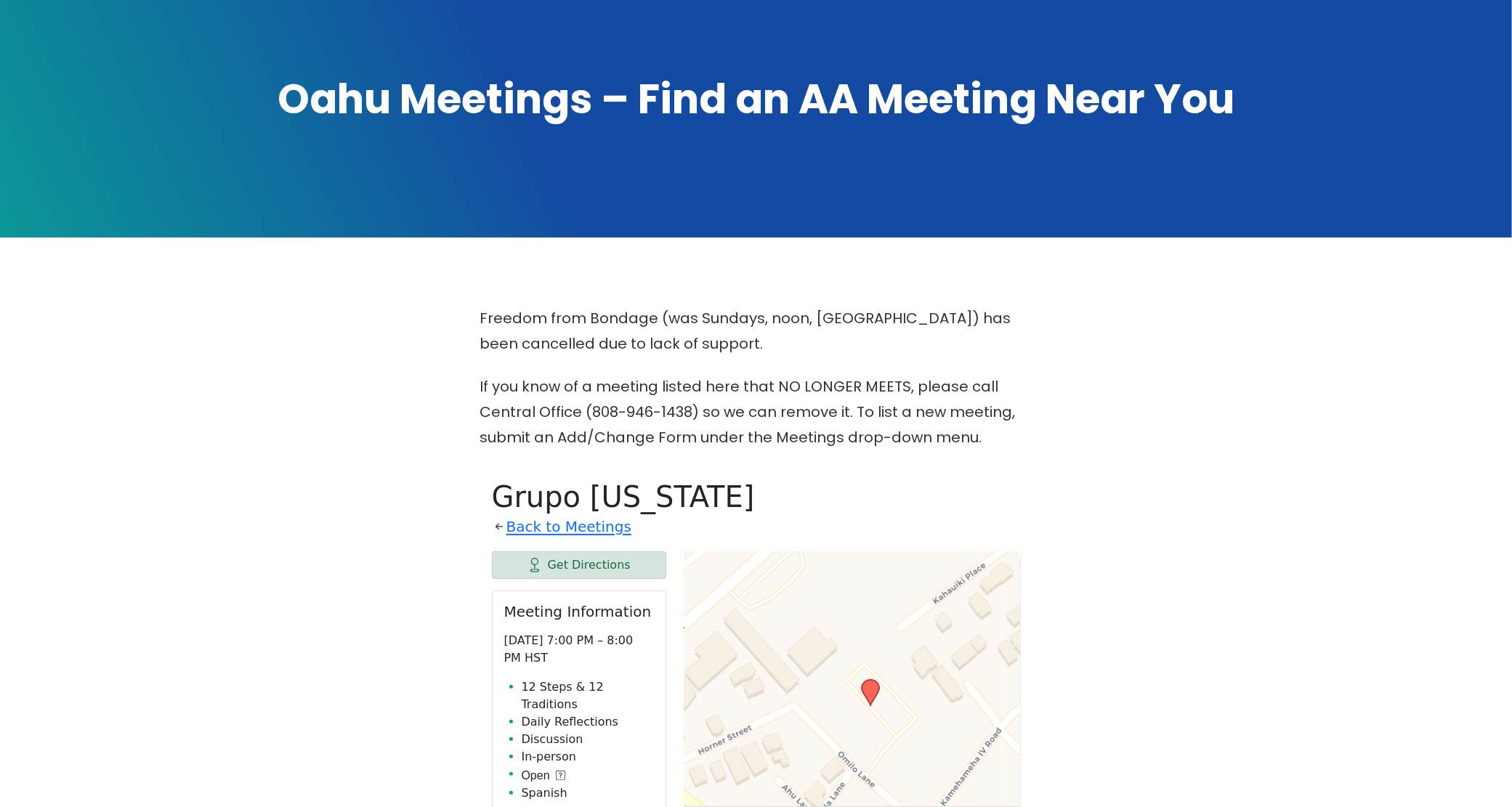
scroll to position [147, 0]
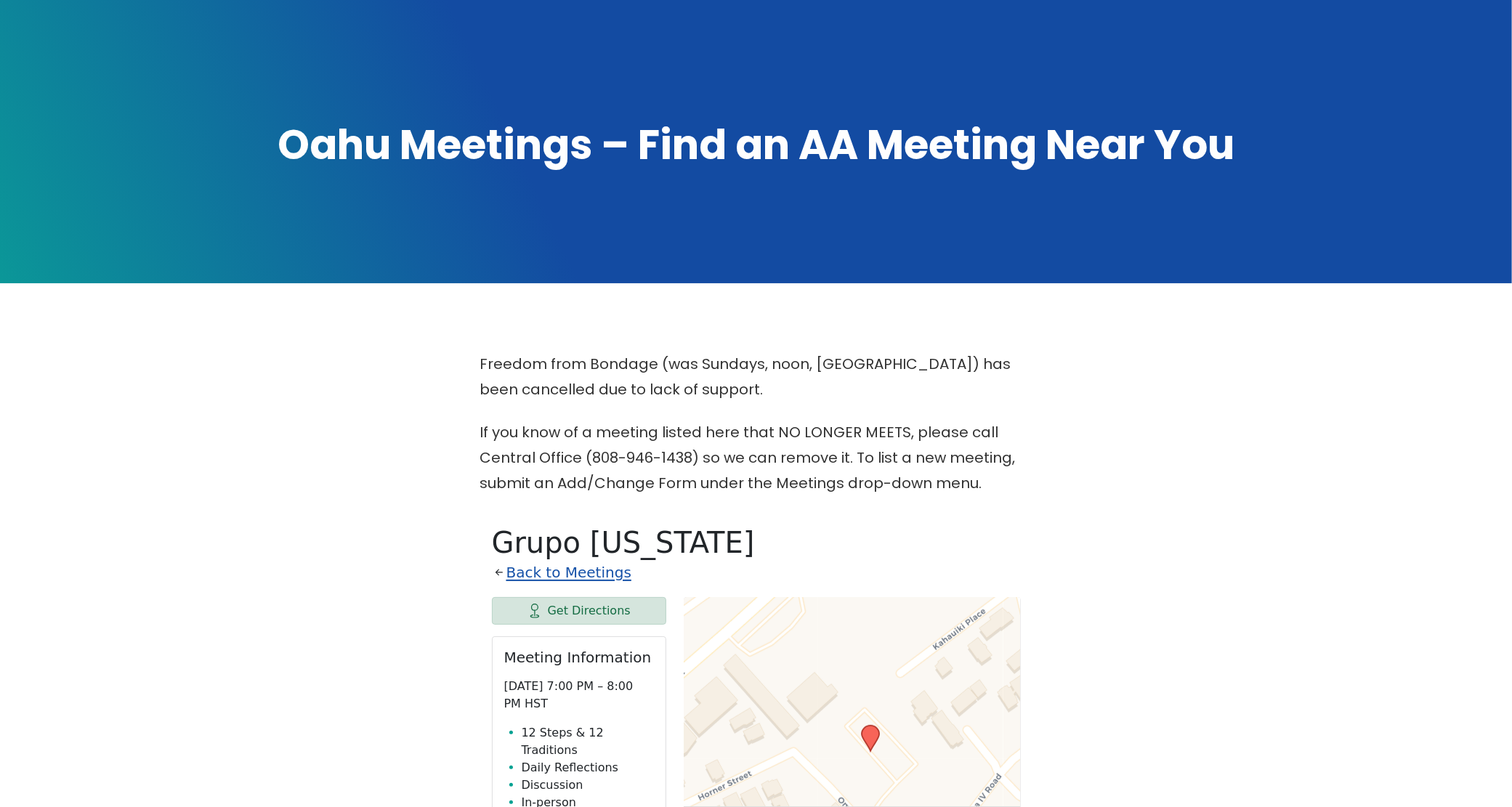
click at [574, 568] on link "Back to Meetings" at bounding box center [568, 573] width 125 height 26
